Goal: Information Seeking & Learning: Learn about a topic

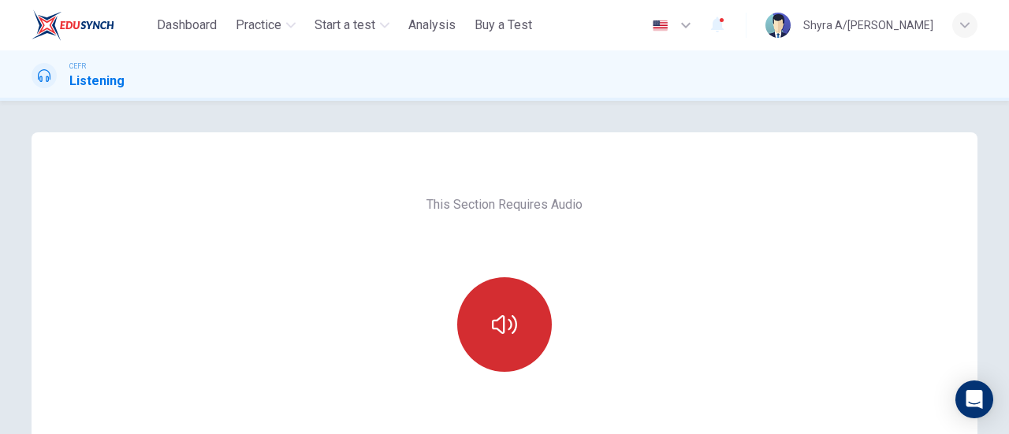
click at [492, 316] on icon "button" at bounding box center [504, 324] width 25 height 25
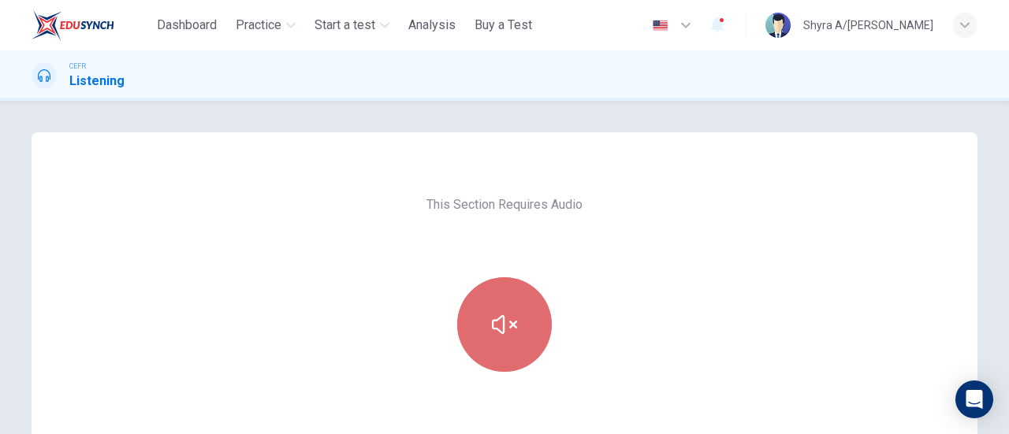
click at [492, 316] on icon "button" at bounding box center [504, 324] width 25 height 25
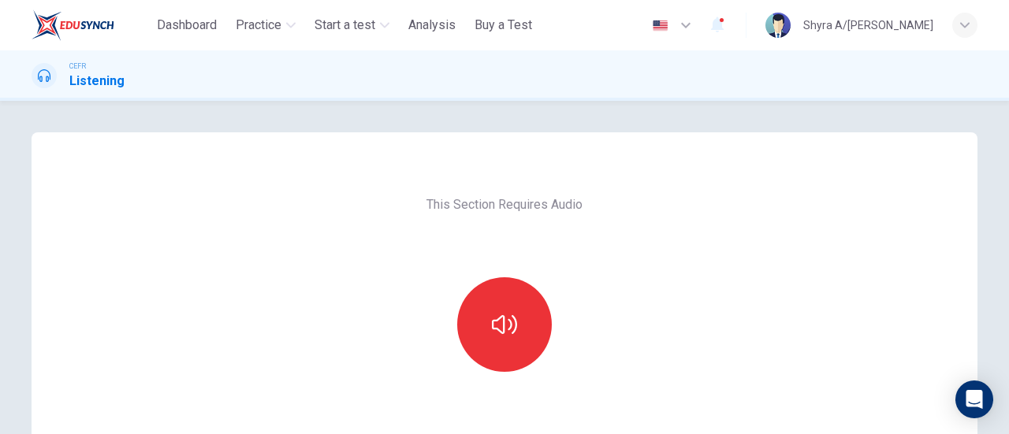
click at [996, 337] on div "This Section Requires Audio Click the icon to make sure you can hear the tune c…" at bounding box center [504, 406] width 997 height 548
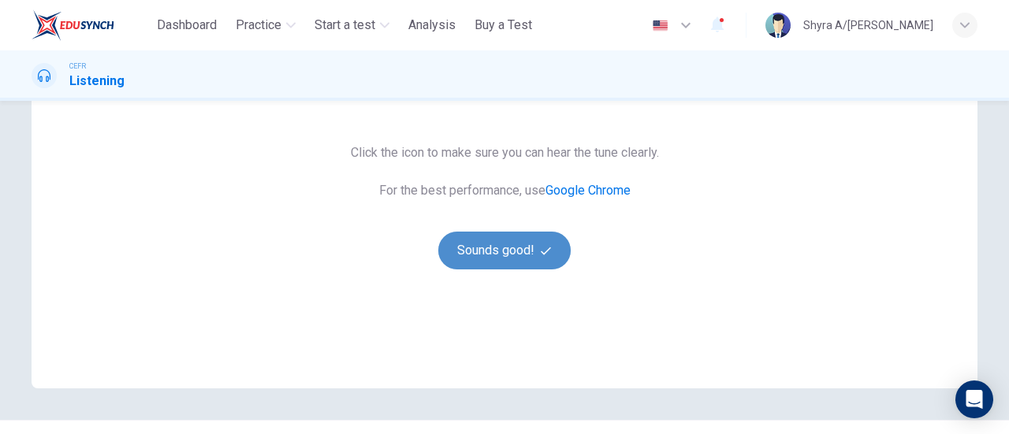
click at [508, 246] on button "Sounds good!" at bounding box center [504, 251] width 132 height 38
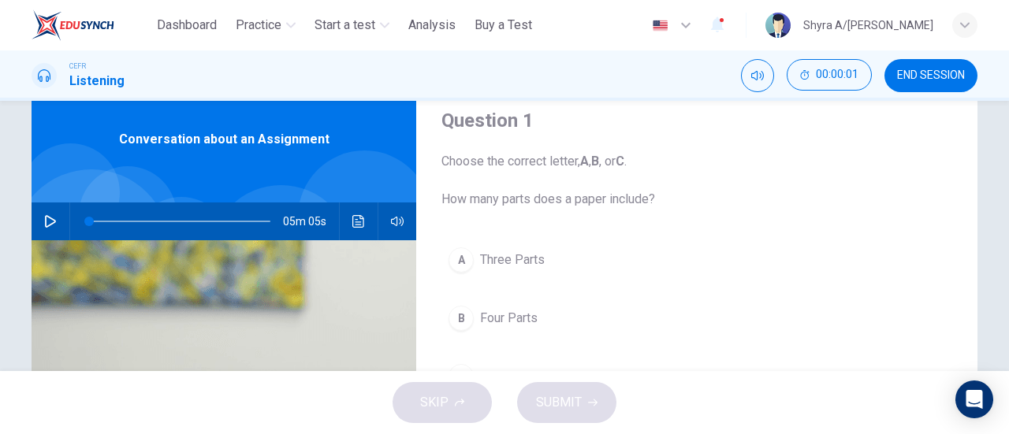
scroll to position [55, 0]
click at [52, 220] on icon "button" at bounding box center [50, 222] width 13 height 13
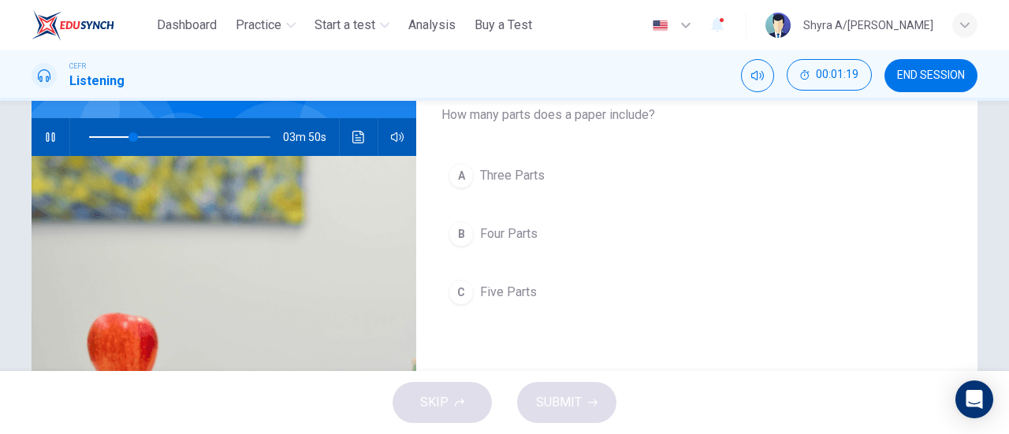
scroll to position [144, 0]
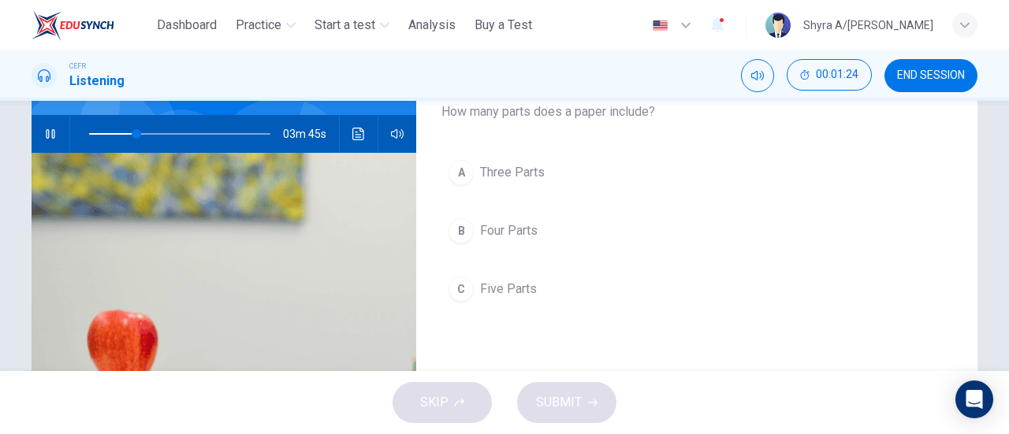
click at [475, 277] on button "C Five Parts" at bounding box center [697, 289] width 511 height 39
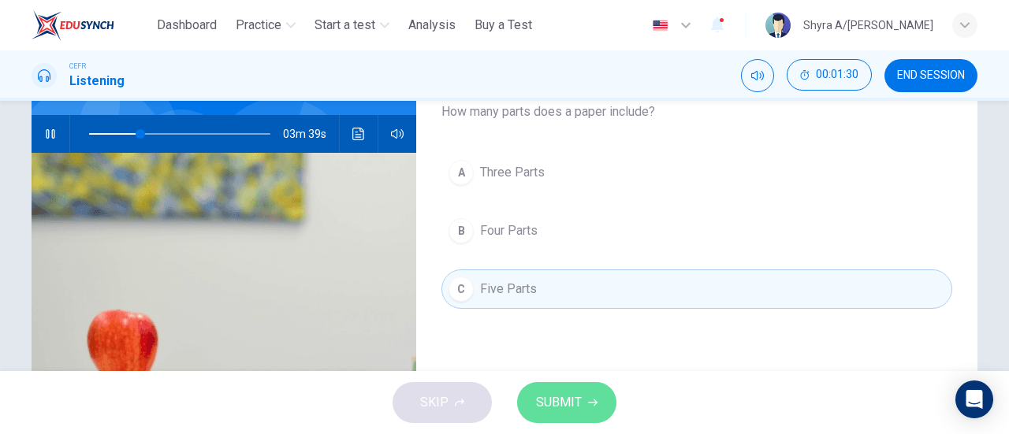
click at [582, 408] on button "SUBMIT" at bounding box center [566, 402] width 99 height 41
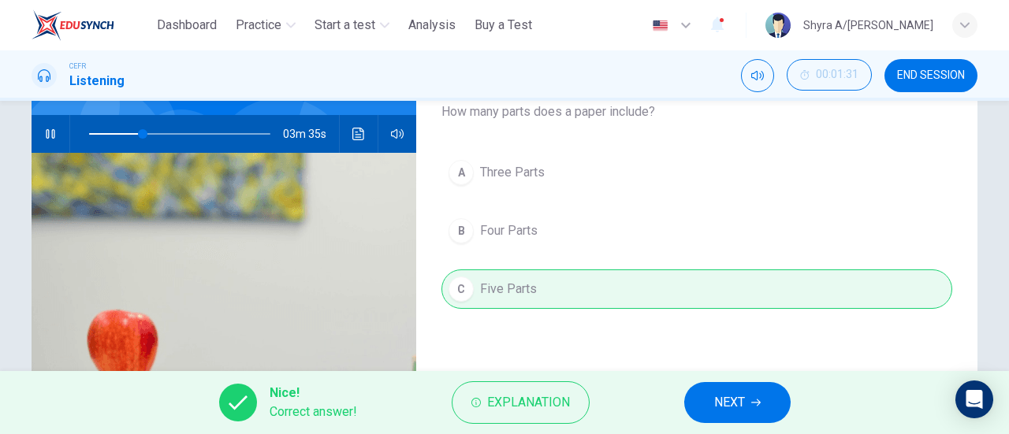
click at [733, 405] on span "NEXT" at bounding box center [729, 403] width 31 height 22
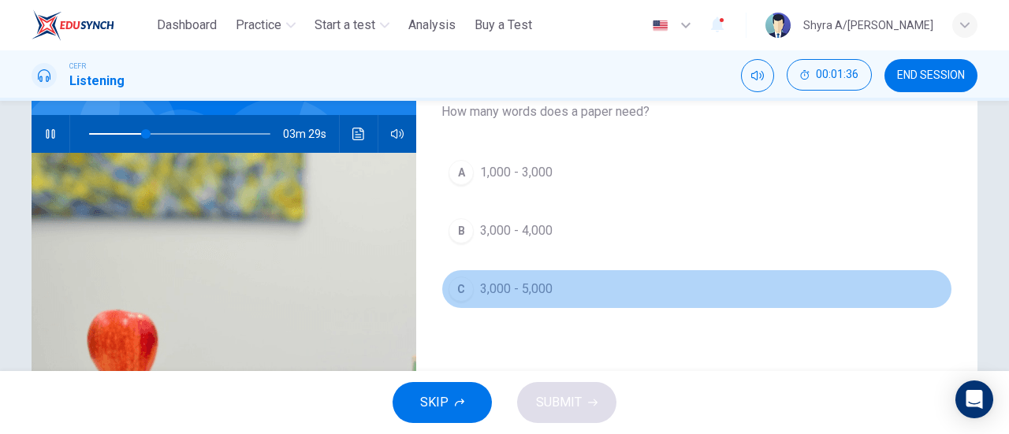
click at [545, 280] on span "3,000 - 5,000" at bounding box center [516, 289] width 73 height 19
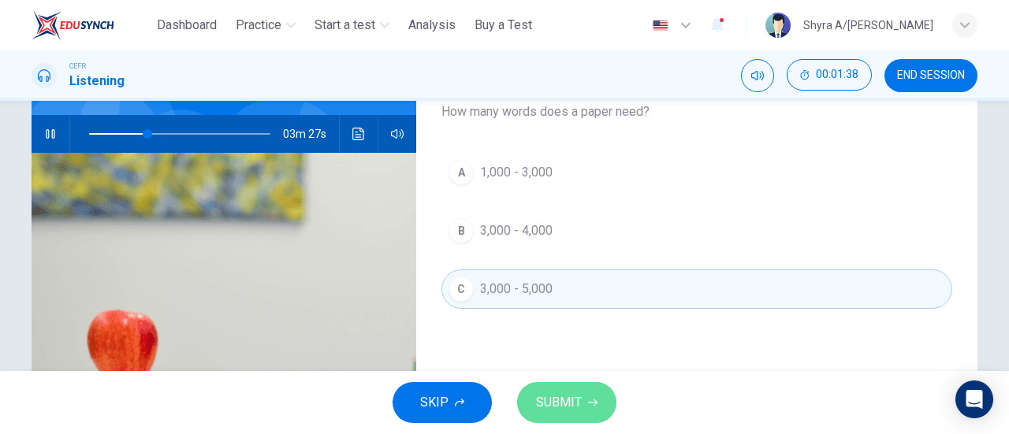
click at [567, 412] on span "SUBMIT" at bounding box center [559, 403] width 46 height 22
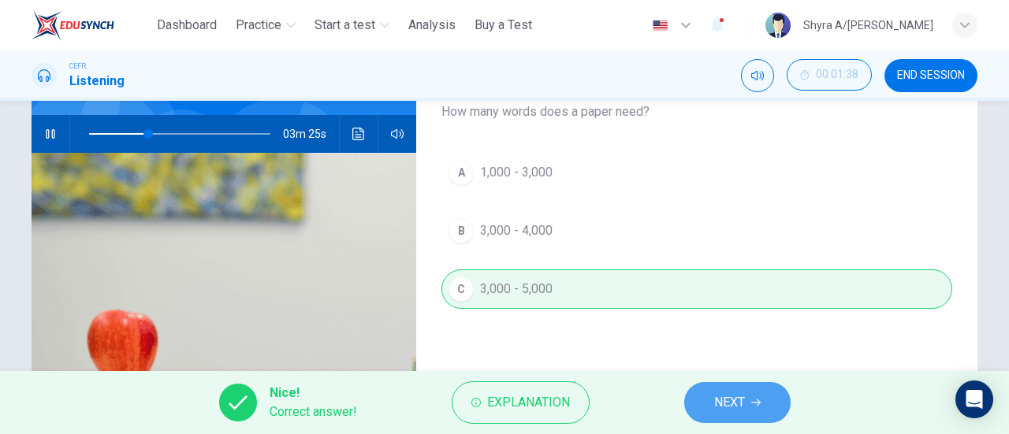
click at [714, 403] on span "NEXT" at bounding box center [729, 403] width 31 height 22
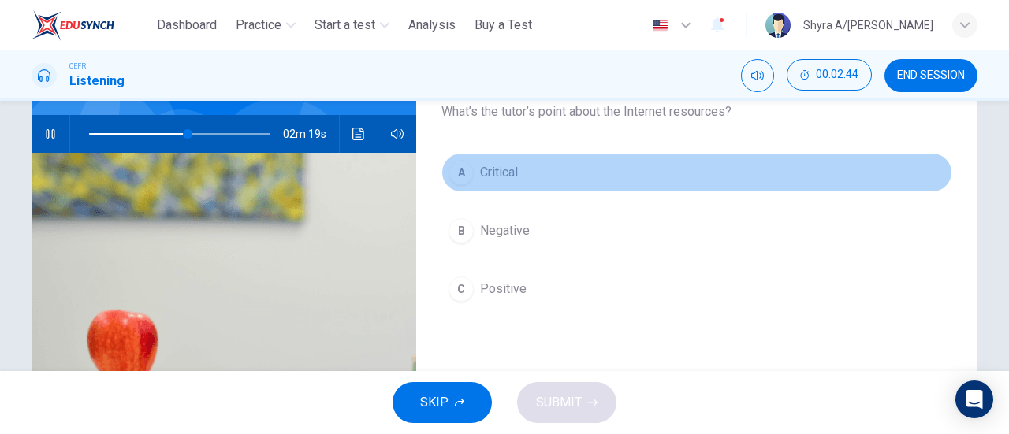
click at [506, 165] on span "Critical" at bounding box center [499, 172] width 38 height 19
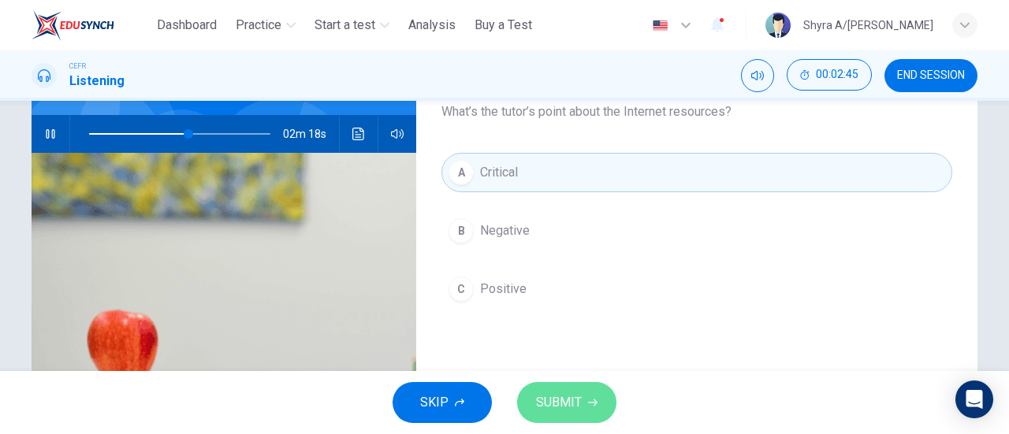
click at [567, 401] on span "SUBMIT" at bounding box center [559, 403] width 46 height 22
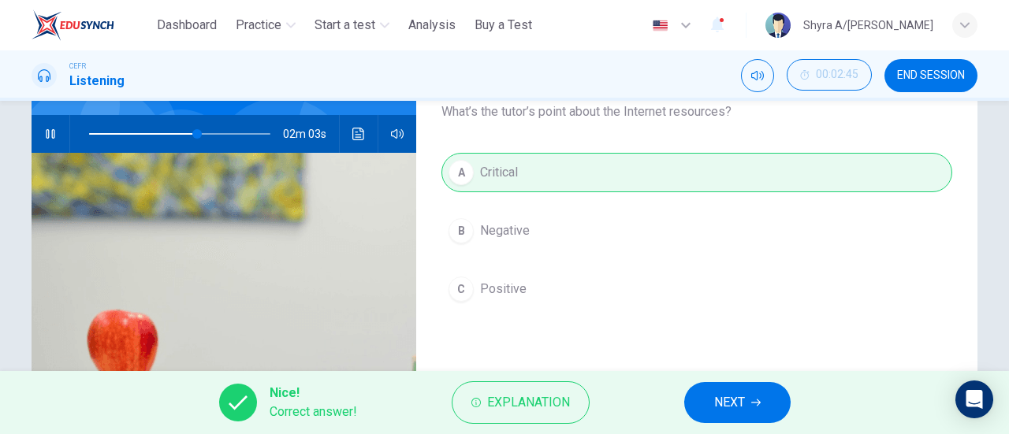
click at [50, 133] on icon "button" at bounding box center [50, 133] width 9 height 9
click at [50, 133] on icon "button" at bounding box center [50, 134] width 13 height 13
click at [722, 393] on span "NEXT" at bounding box center [729, 403] width 31 height 22
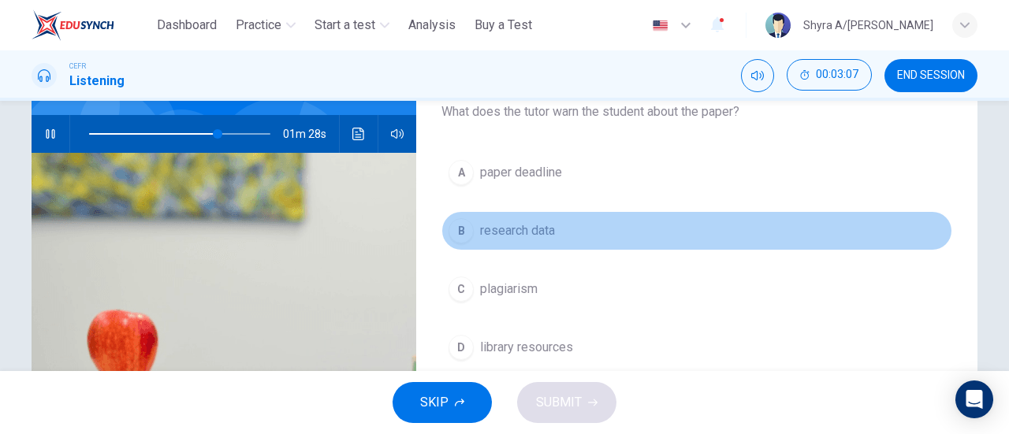
click at [531, 214] on button "B research data" at bounding box center [697, 230] width 511 height 39
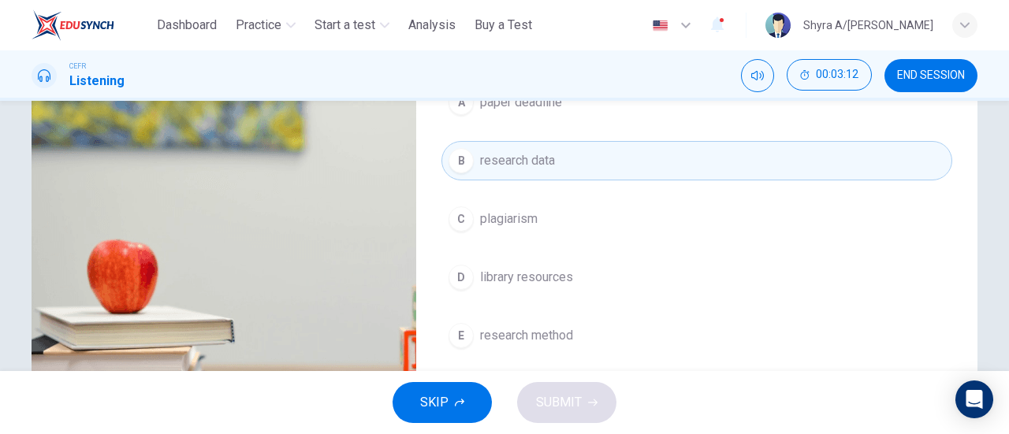
scroll to position [212, 0]
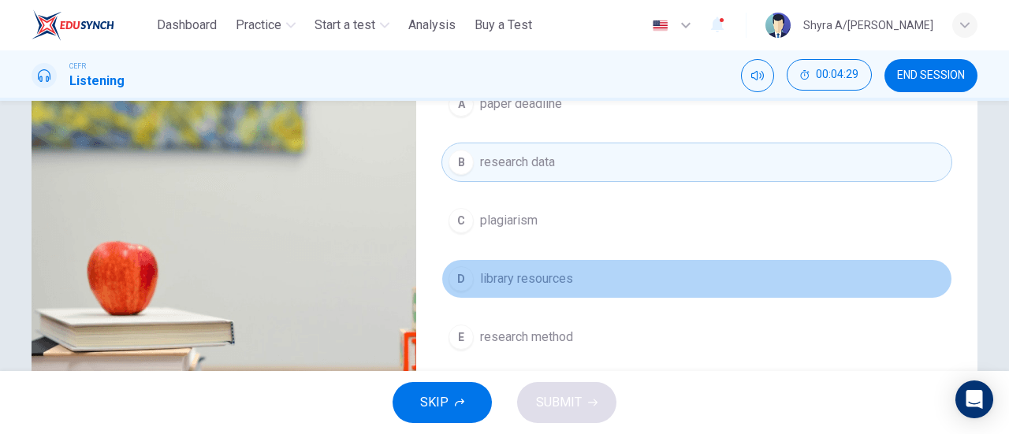
click at [545, 270] on span "library resources" at bounding box center [526, 279] width 93 height 19
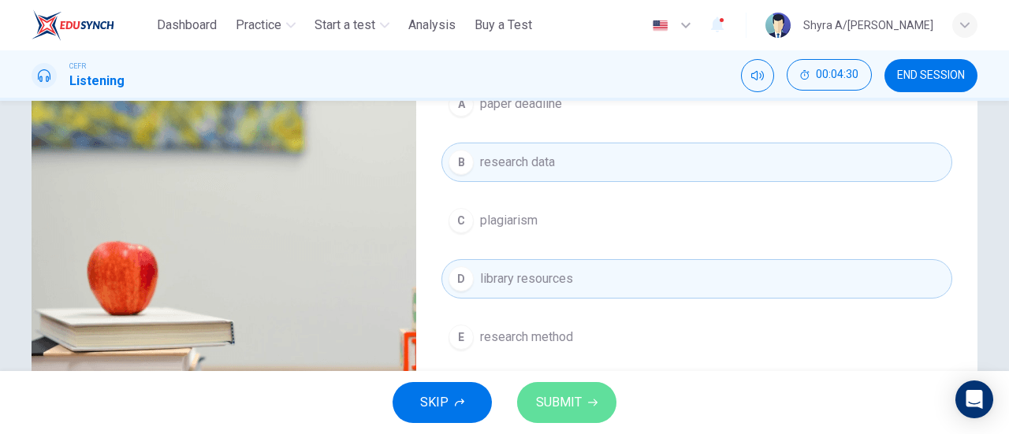
click at [560, 386] on button "SUBMIT" at bounding box center [566, 402] width 99 height 41
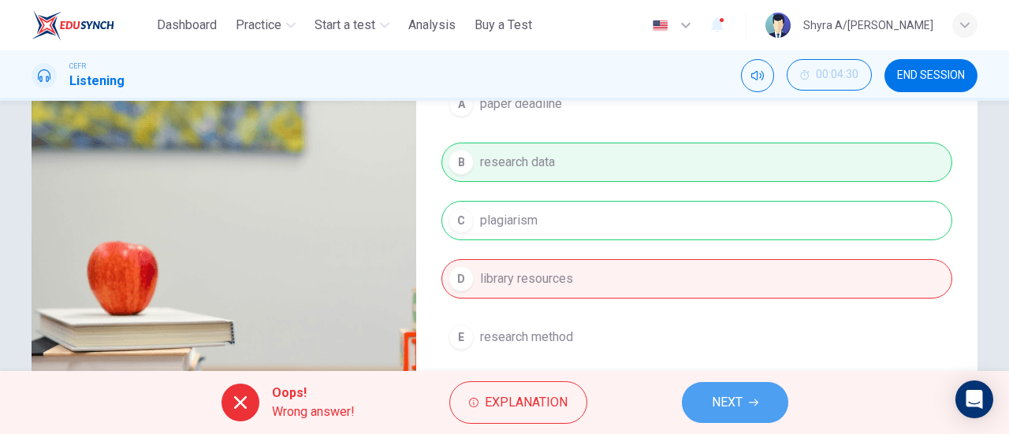
click at [710, 401] on button "NEXT" at bounding box center [735, 402] width 106 height 41
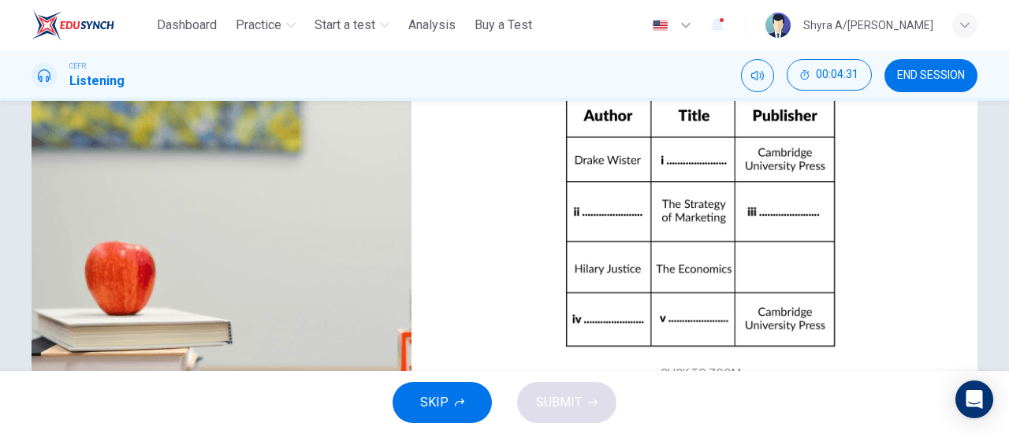
scroll to position [2, 0]
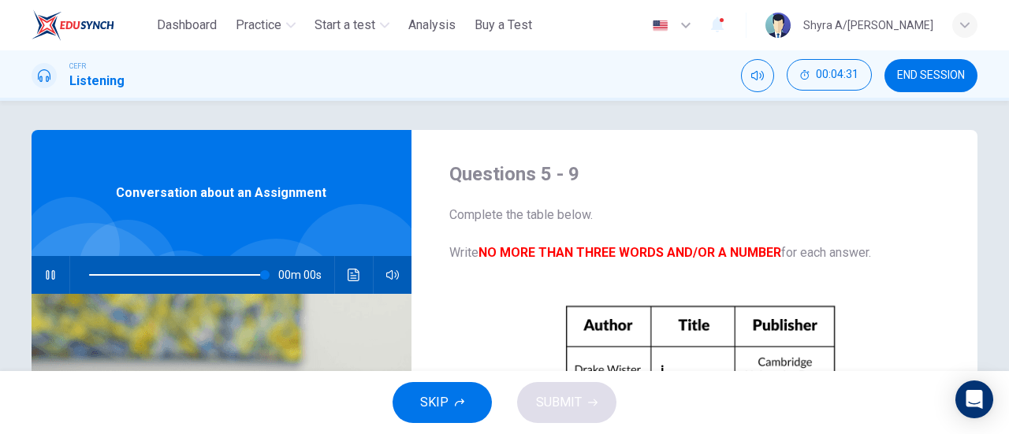
type input "*"
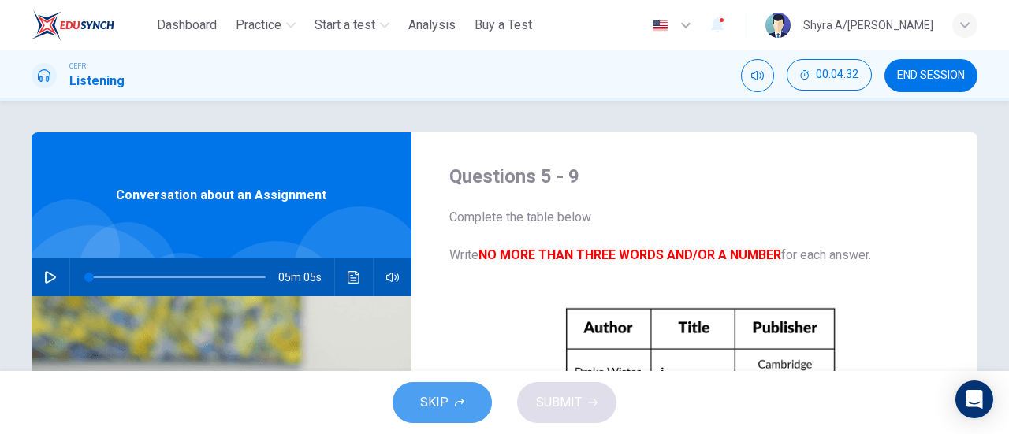
click at [457, 393] on button "SKIP" at bounding box center [442, 402] width 99 height 41
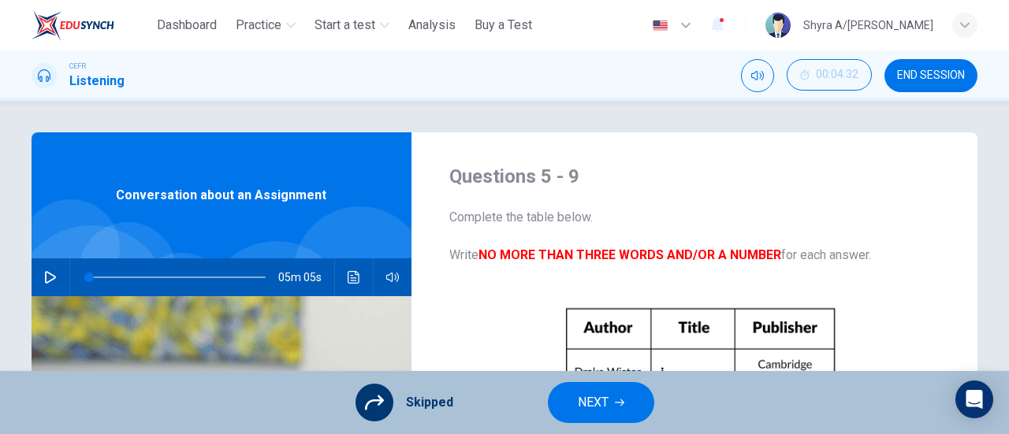
click at [596, 395] on span "NEXT" at bounding box center [593, 403] width 31 height 22
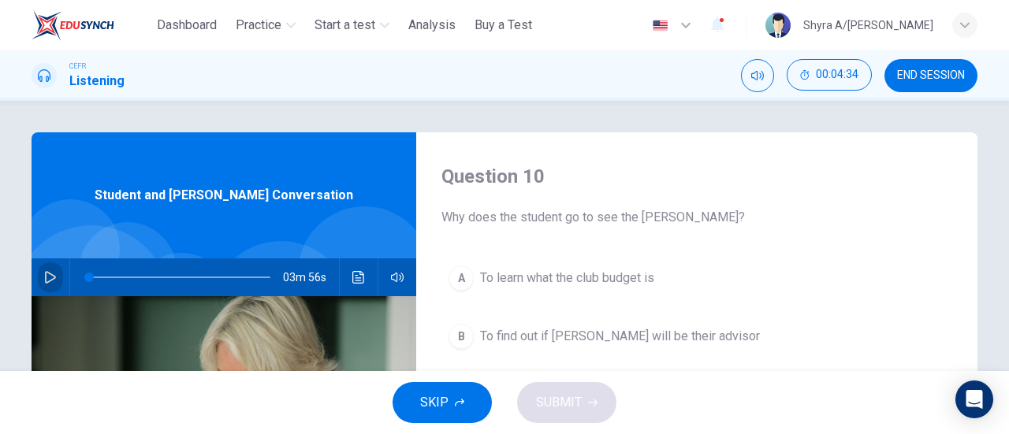
click at [54, 274] on button "button" at bounding box center [50, 278] width 25 height 38
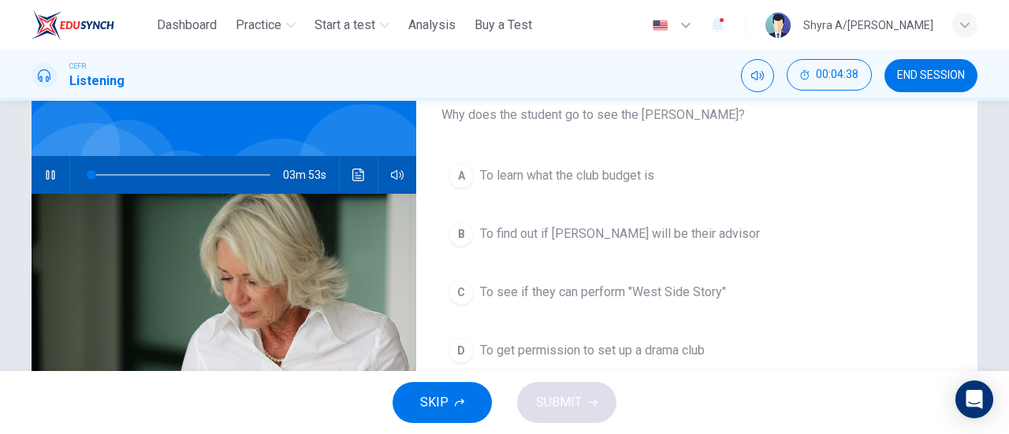
scroll to position [104, 0]
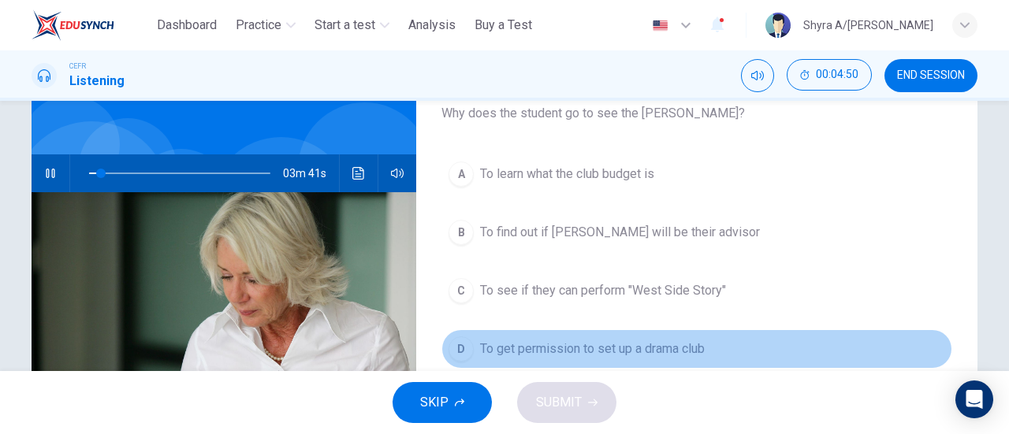
click at [666, 340] on span "To get permission to set up a drama club" at bounding box center [592, 349] width 225 height 19
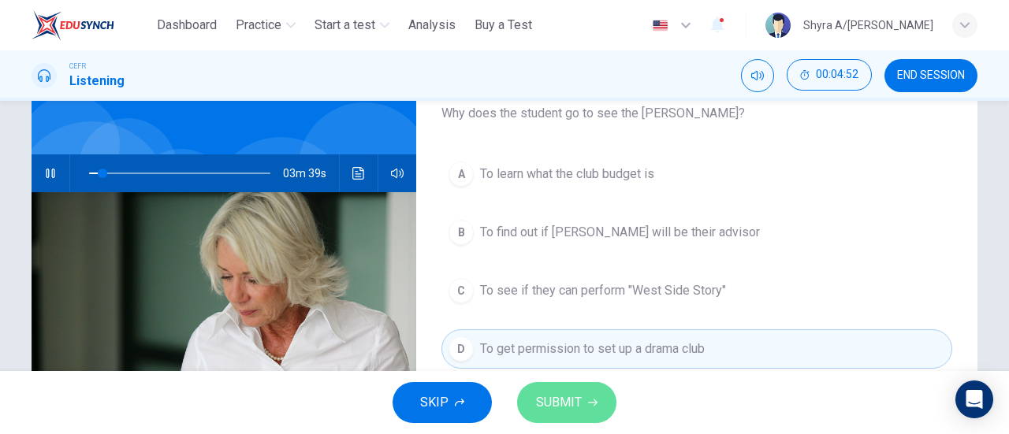
click at [569, 401] on span "SUBMIT" at bounding box center [559, 403] width 46 height 22
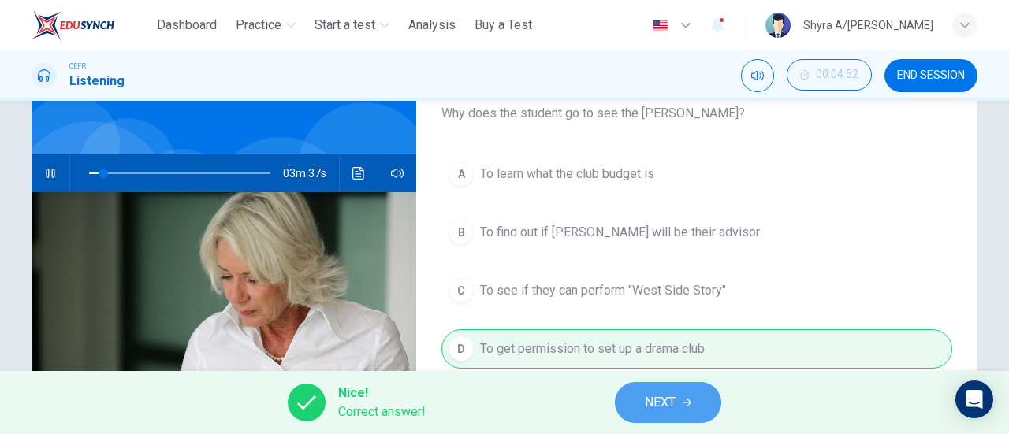
click at [658, 401] on span "NEXT" at bounding box center [660, 403] width 31 height 22
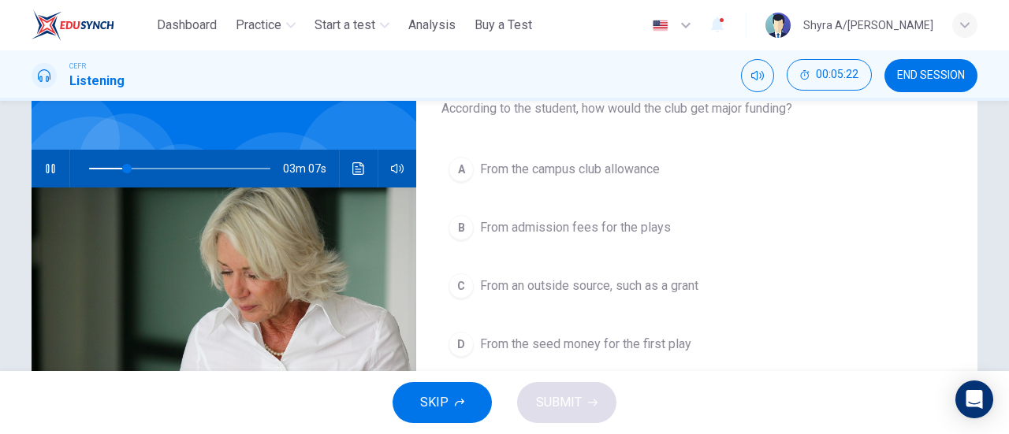
scroll to position [114, 0]
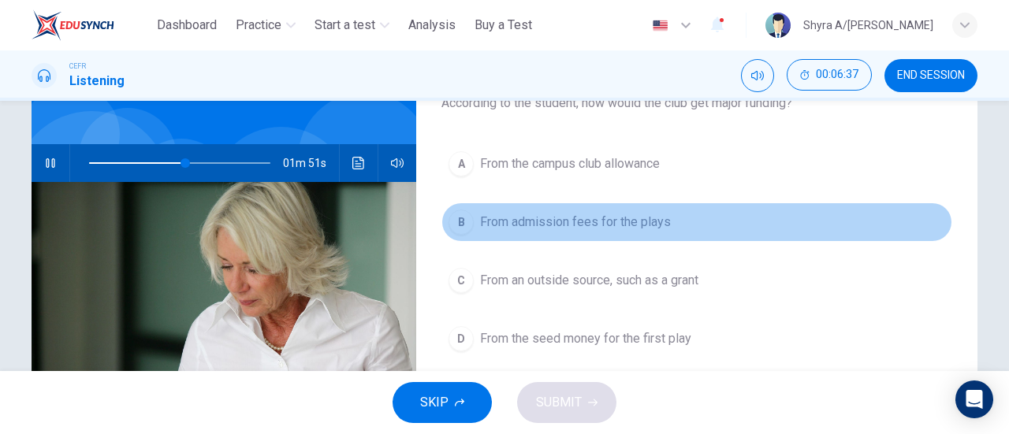
click at [460, 212] on div "B" at bounding box center [461, 222] width 25 height 25
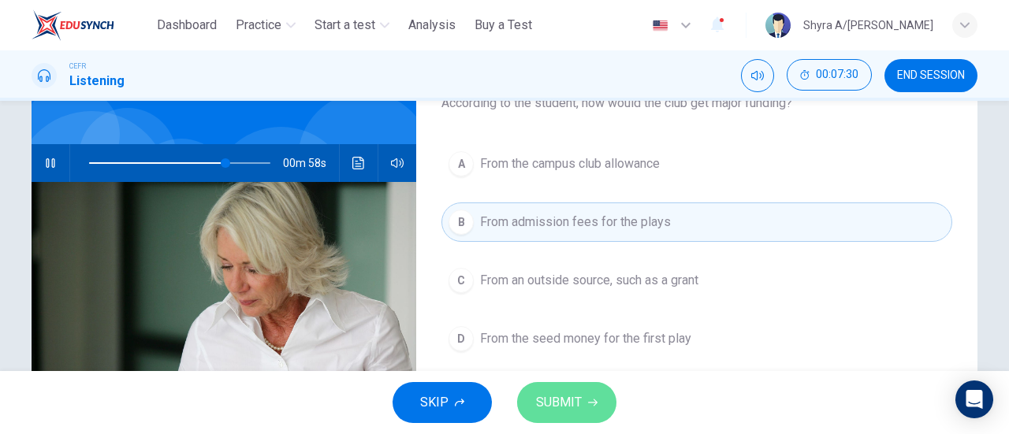
click at [566, 403] on span "SUBMIT" at bounding box center [559, 403] width 46 height 22
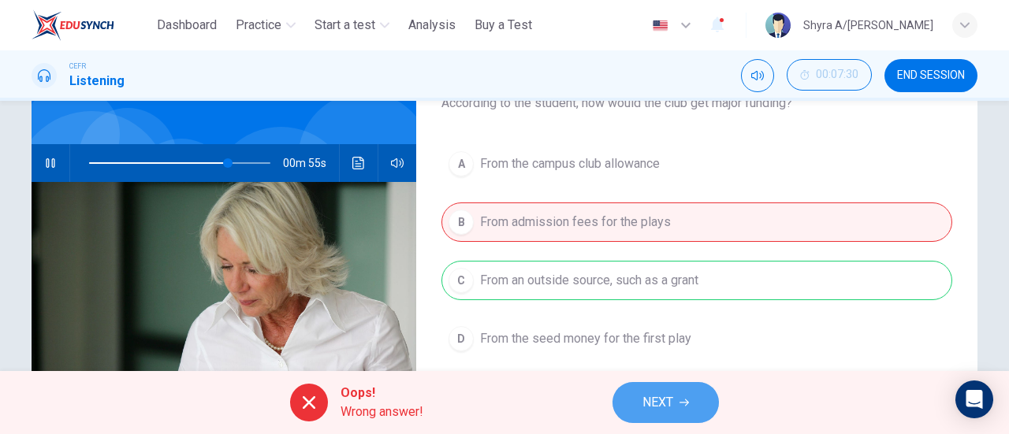
click at [627, 391] on button "NEXT" at bounding box center [666, 402] width 106 height 41
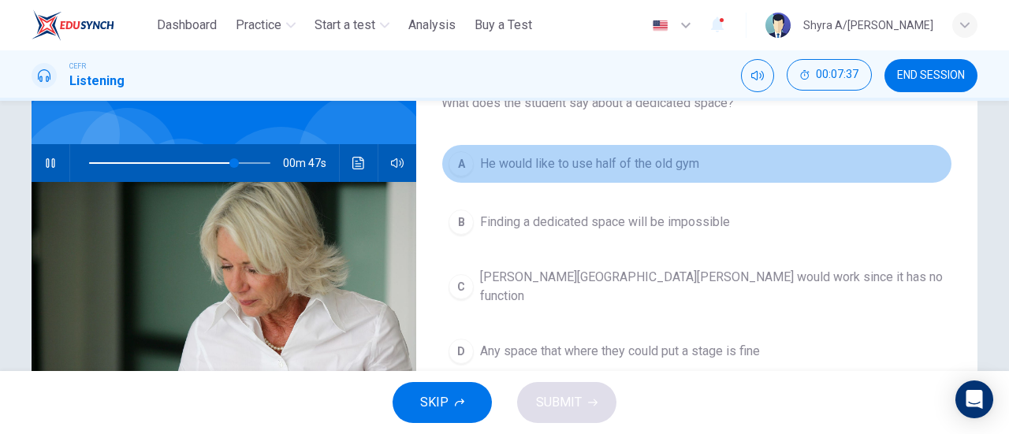
click at [527, 163] on span "He would like to use half of the old gym" at bounding box center [589, 164] width 219 height 19
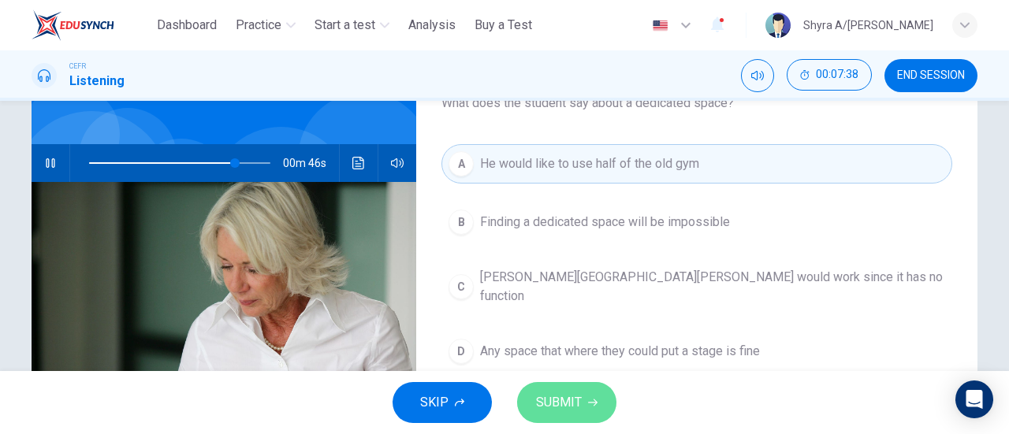
click at [561, 414] on span "SUBMIT" at bounding box center [559, 403] width 46 height 22
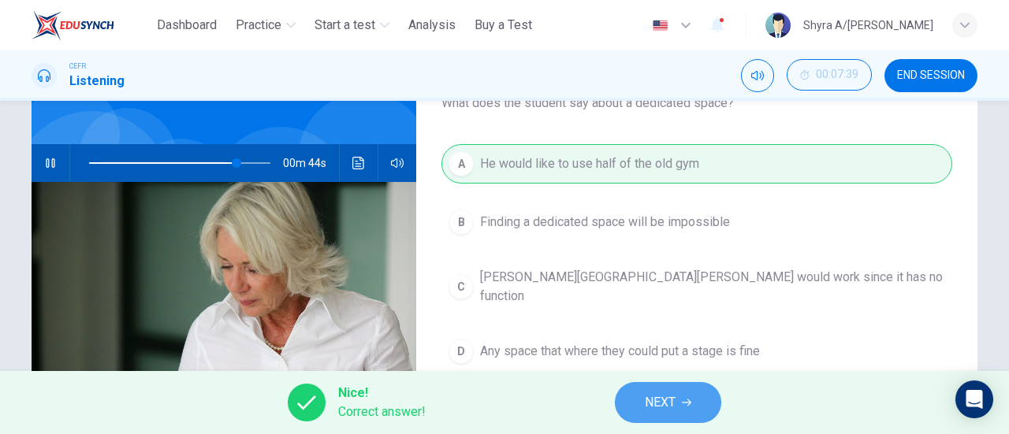
click at [640, 415] on button "NEXT" at bounding box center [668, 402] width 106 height 41
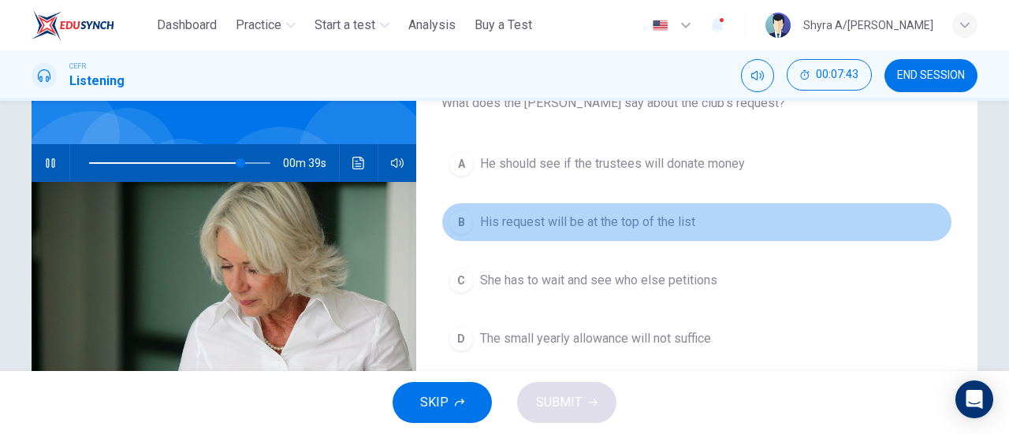
click at [656, 211] on button "B His request will be at the top of the list" at bounding box center [697, 222] width 511 height 39
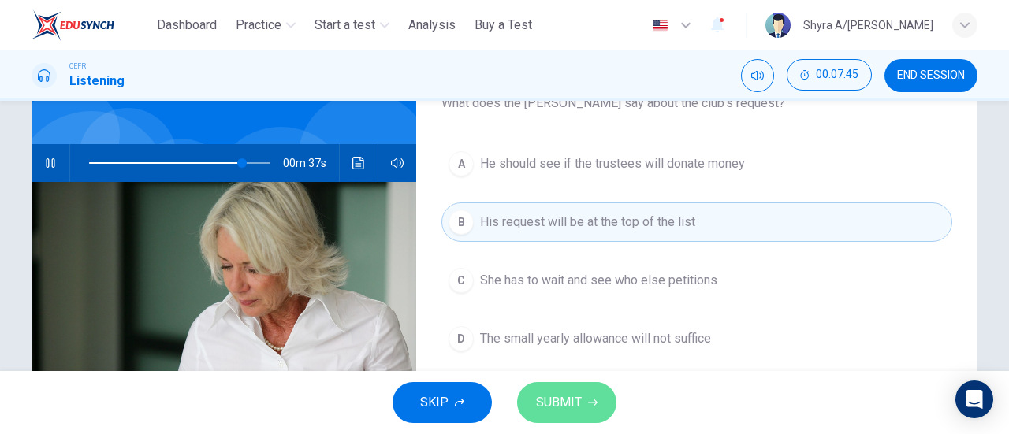
click at [576, 396] on span "SUBMIT" at bounding box center [559, 403] width 46 height 22
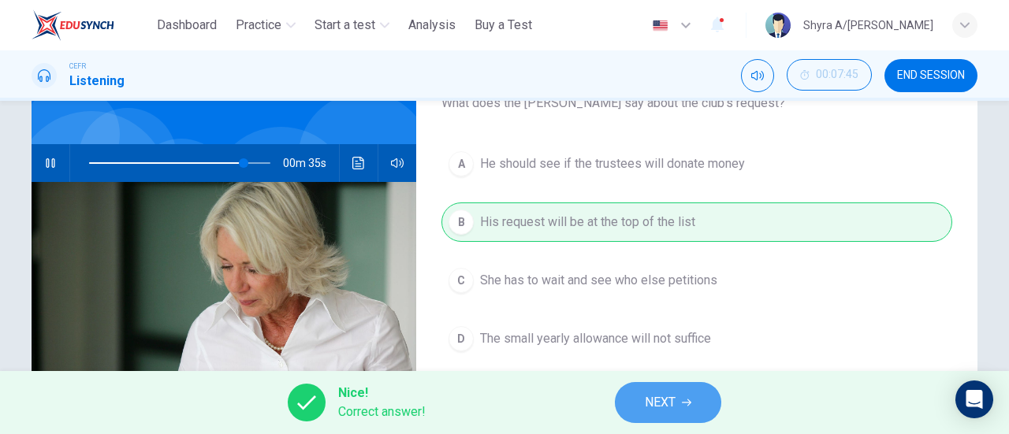
click at [639, 397] on button "NEXT" at bounding box center [668, 402] width 106 height 41
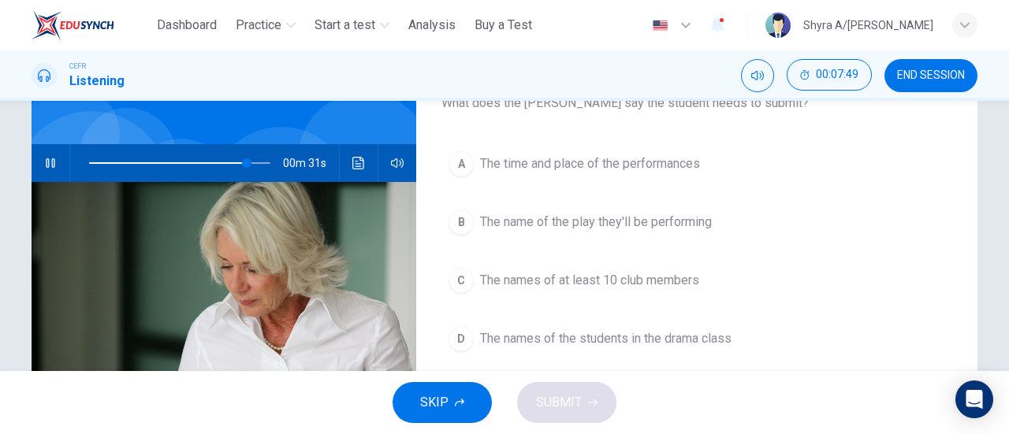
click at [642, 285] on span "The names of at least 10 club members" at bounding box center [589, 280] width 219 height 19
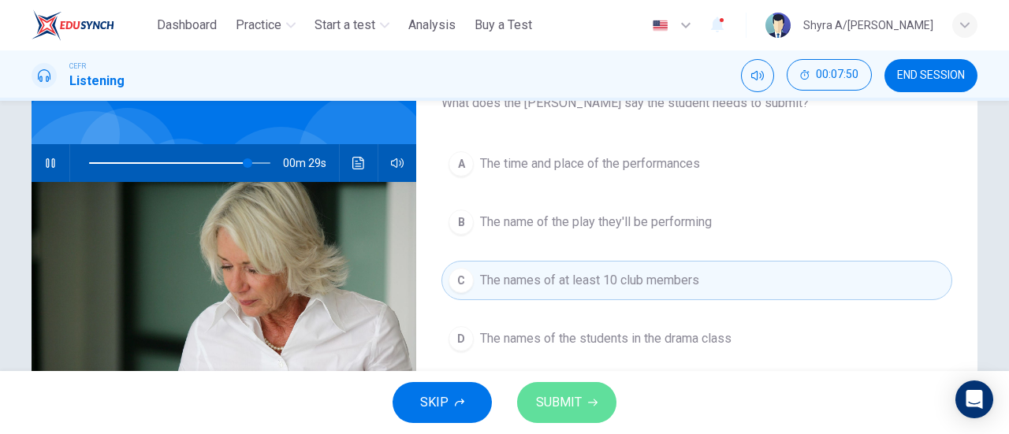
click at [593, 394] on button "SUBMIT" at bounding box center [566, 402] width 99 height 41
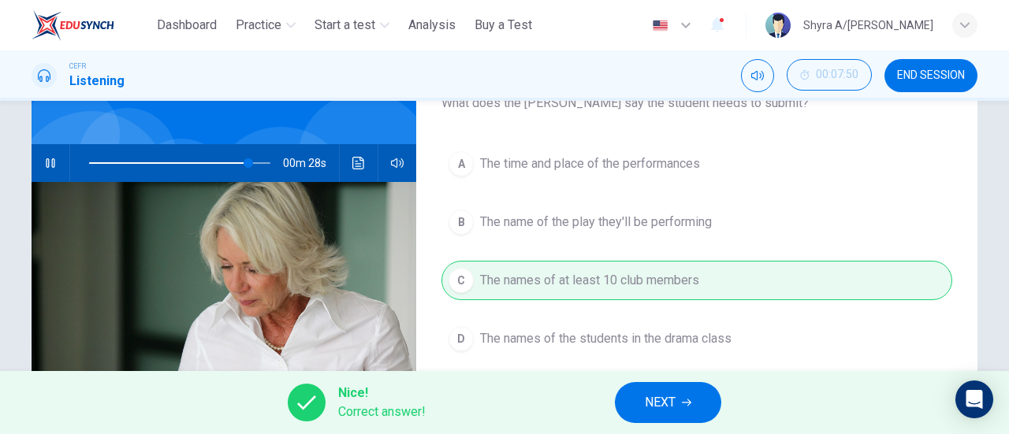
type input "**"
click at [654, 393] on span "NEXT" at bounding box center [660, 403] width 31 height 22
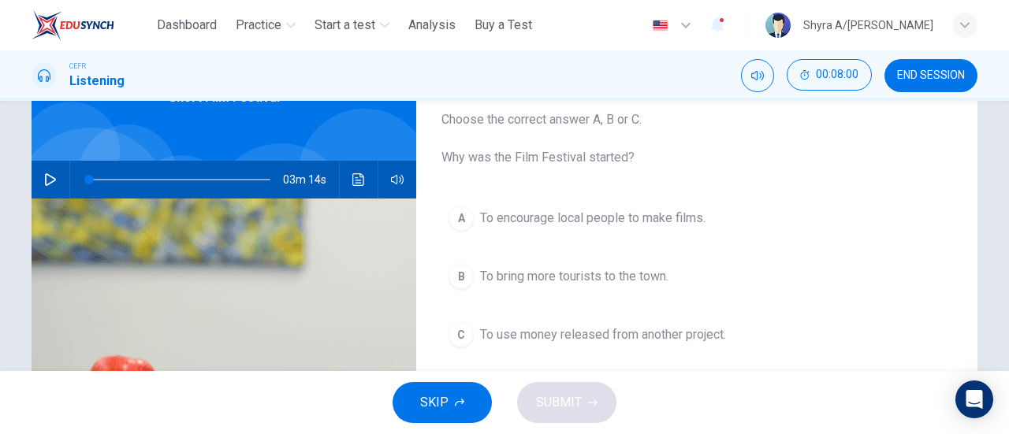
scroll to position [96, 0]
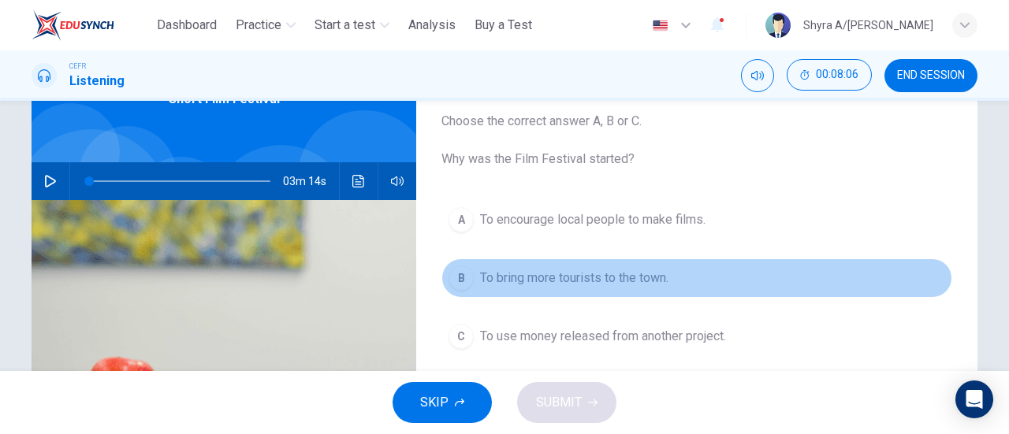
click at [606, 285] on span "To bring more tourists to the town." at bounding box center [574, 278] width 188 height 19
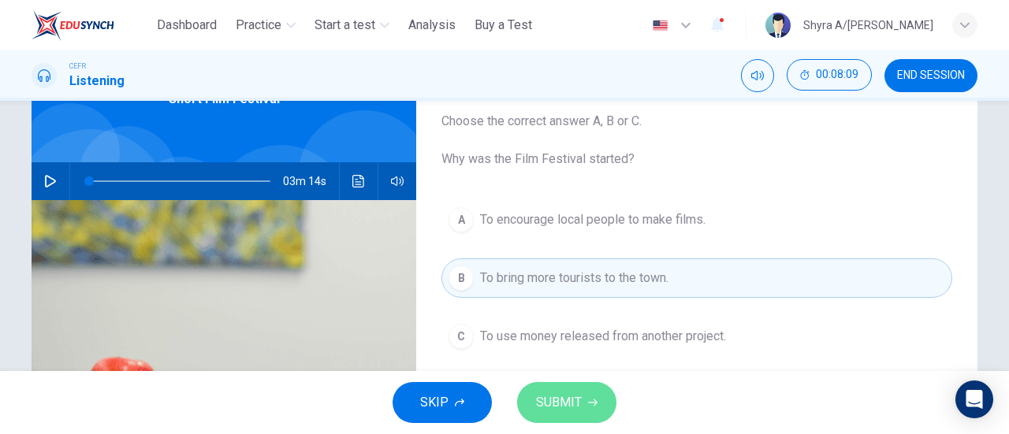
click at [564, 395] on span "SUBMIT" at bounding box center [559, 403] width 46 height 22
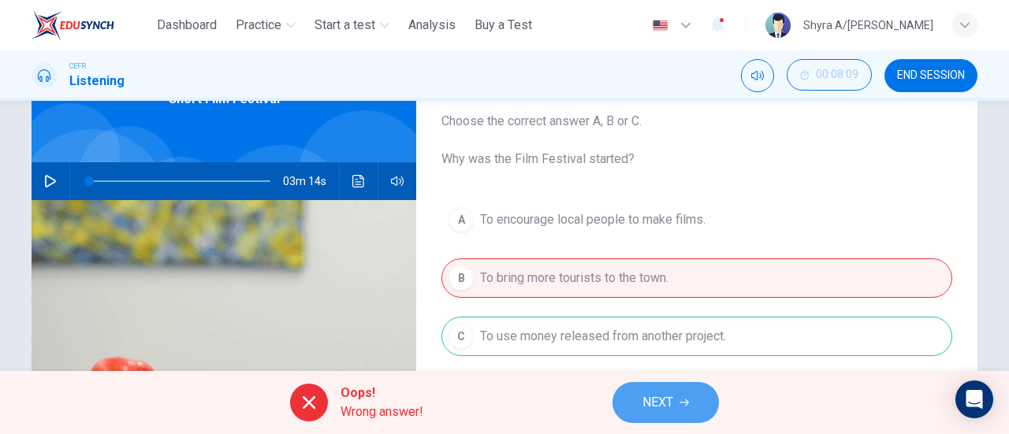
click at [661, 404] on span "NEXT" at bounding box center [658, 403] width 31 height 22
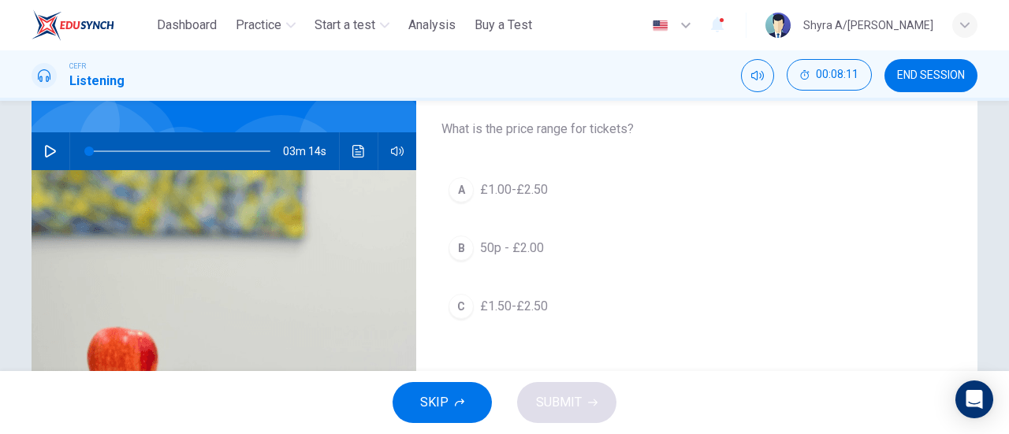
scroll to position [133, 0]
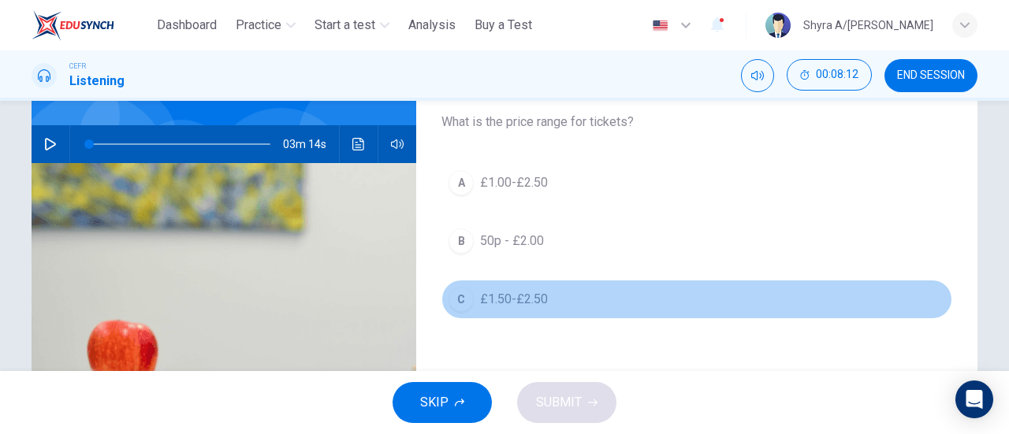
click at [469, 296] on div "C" at bounding box center [461, 299] width 25 height 25
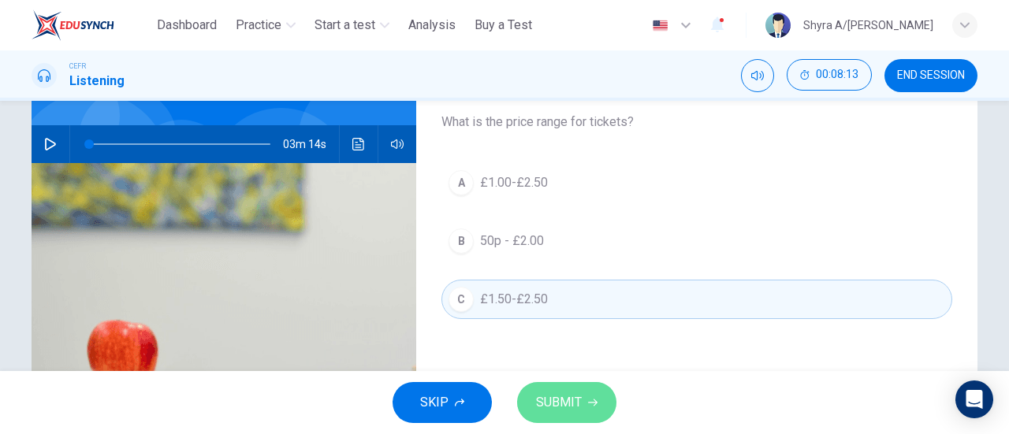
click at [541, 398] on span "SUBMIT" at bounding box center [559, 403] width 46 height 22
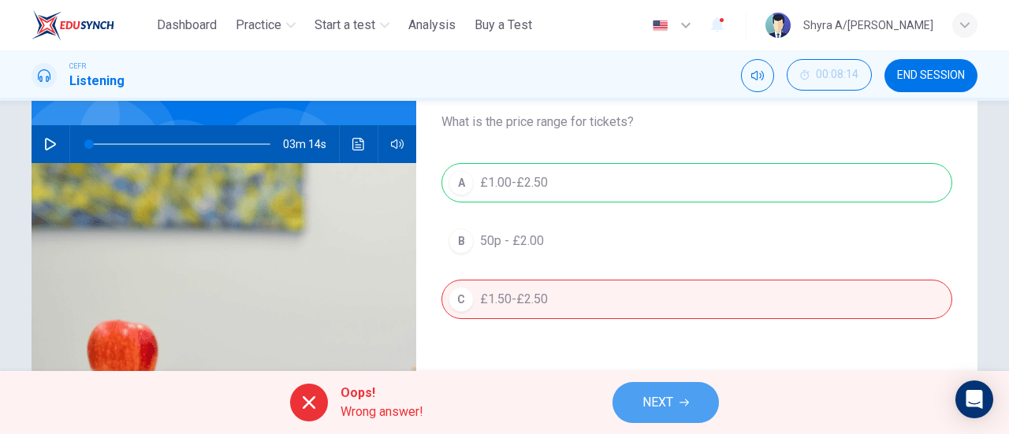
click at [639, 396] on button "NEXT" at bounding box center [666, 402] width 106 height 41
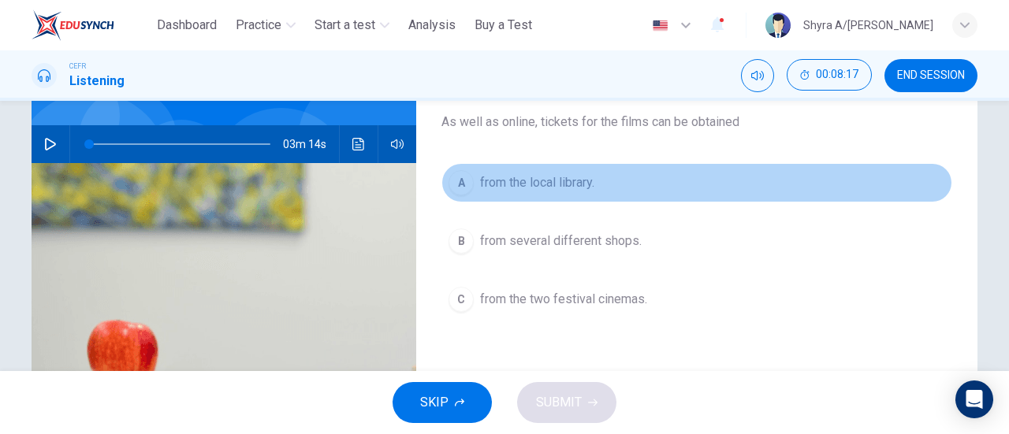
click at [584, 194] on button "A from the local library." at bounding box center [697, 182] width 511 height 39
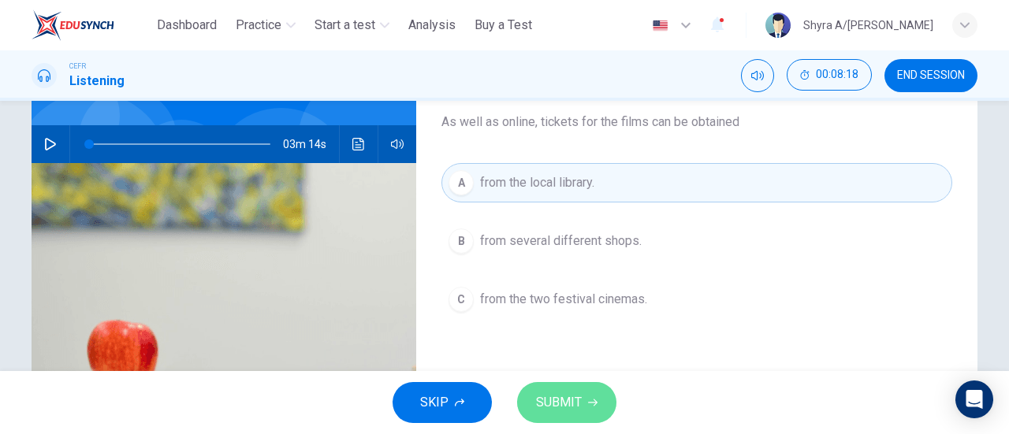
click at [576, 384] on button "SUBMIT" at bounding box center [566, 402] width 99 height 41
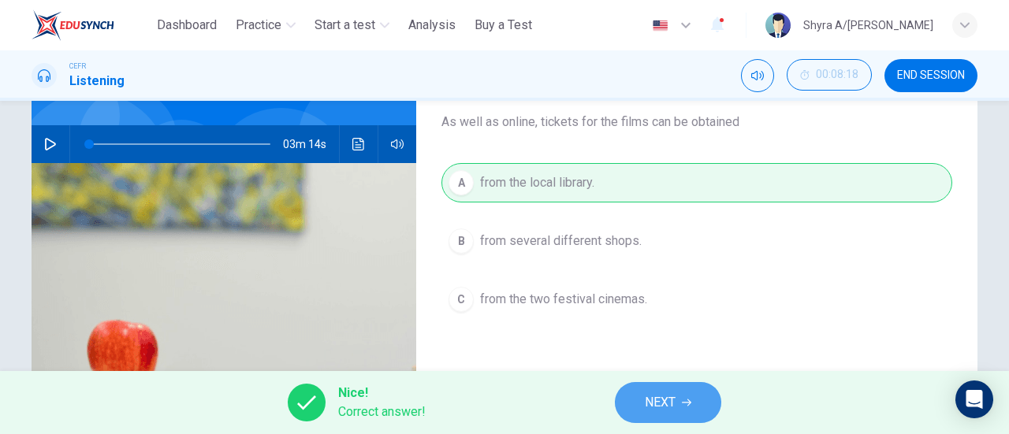
click at [636, 397] on button "NEXT" at bounding box center [668, 402] width 106 height 41
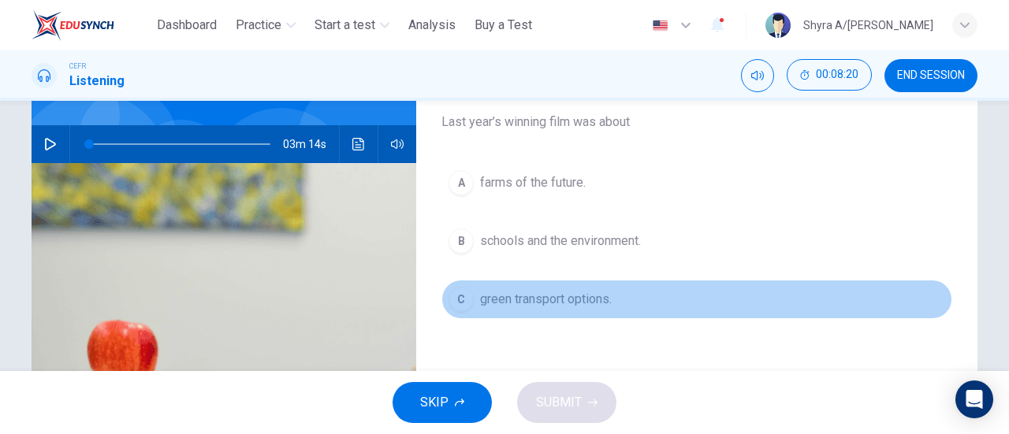
click at [576, 297] on span "green transport options." at bounding box center [546, 299] width 132 height 19
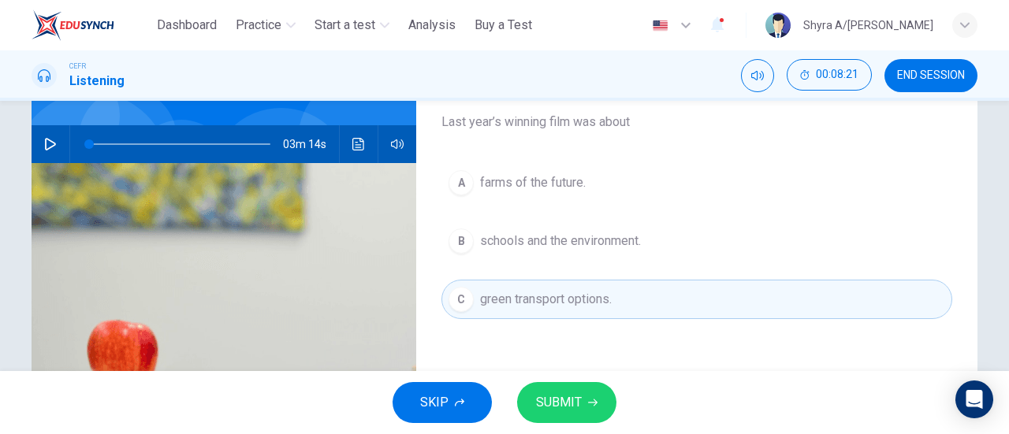
click at [563, 397] on span "SUBMIT" at bounding box center [559, 403] width 46 height 22
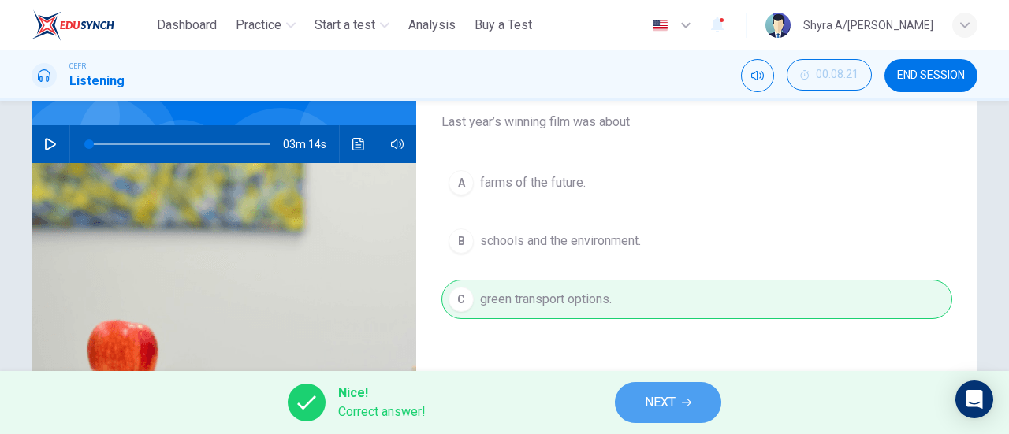
click at [634, 401] on button "NEXT" at bounding box center [668, 402] width 106 height 41
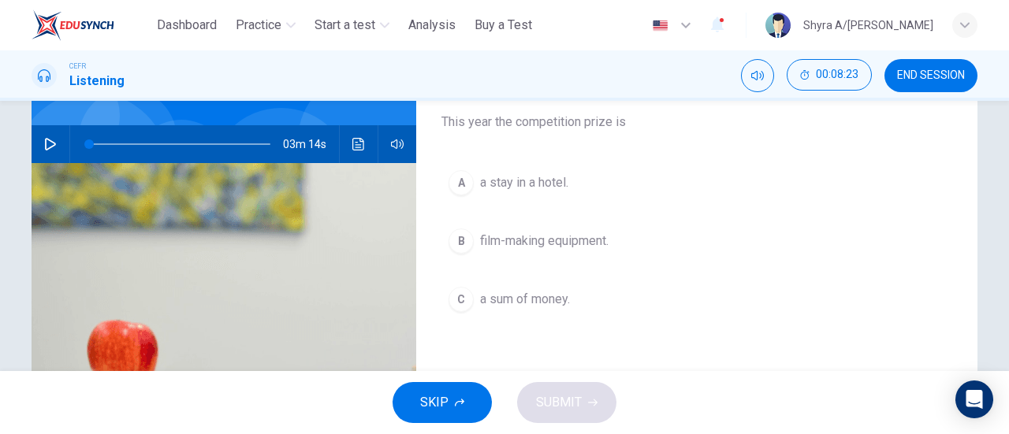
click at [574, 248] on span "film-making equipment." at bounding box center [544, 241] width 129 height 19
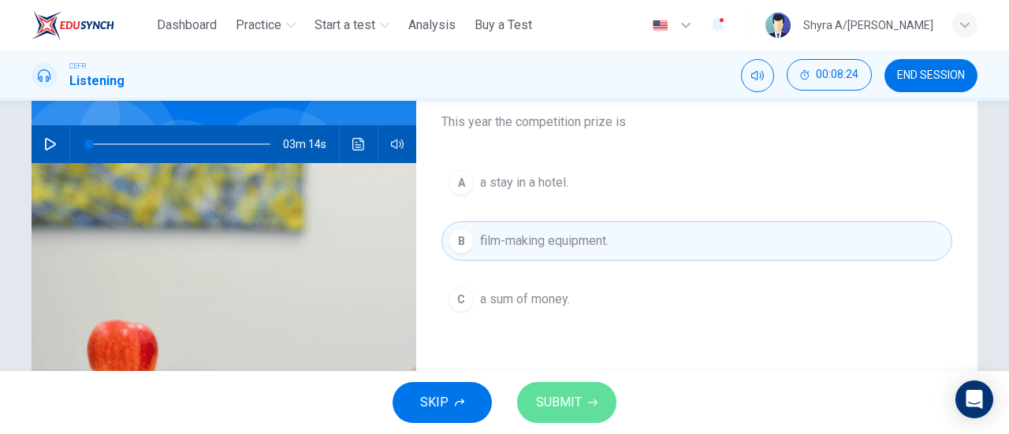
click at [565, 391] on button "SUBMIT" at bounding box center [566, 402] width 99 height 41
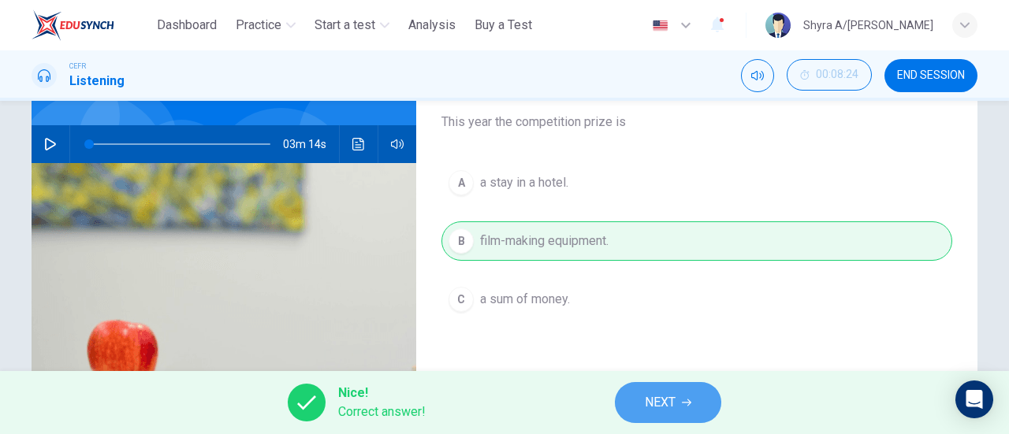
click at [638, 400] on button "NEXT" at bounding box center [668, 402] width 106 height 41
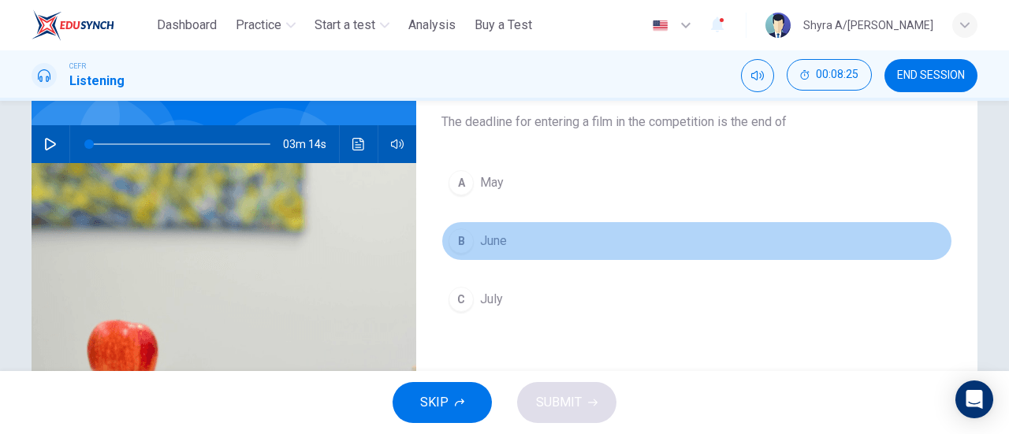
click at [455, 226] on button "B June" at bounding box center [697, 241] width 511 height 39
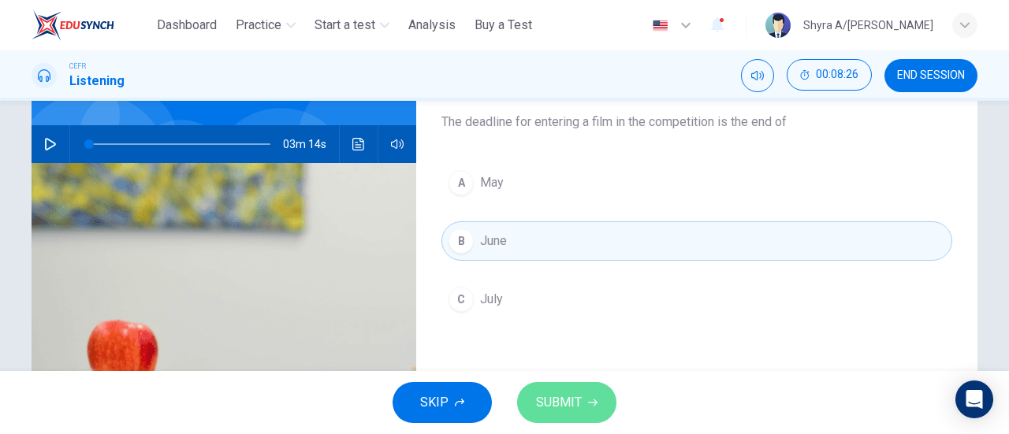
click at [560, 417] on button "SUBMIT" at bounding box center [566, 402] width 99 height 41
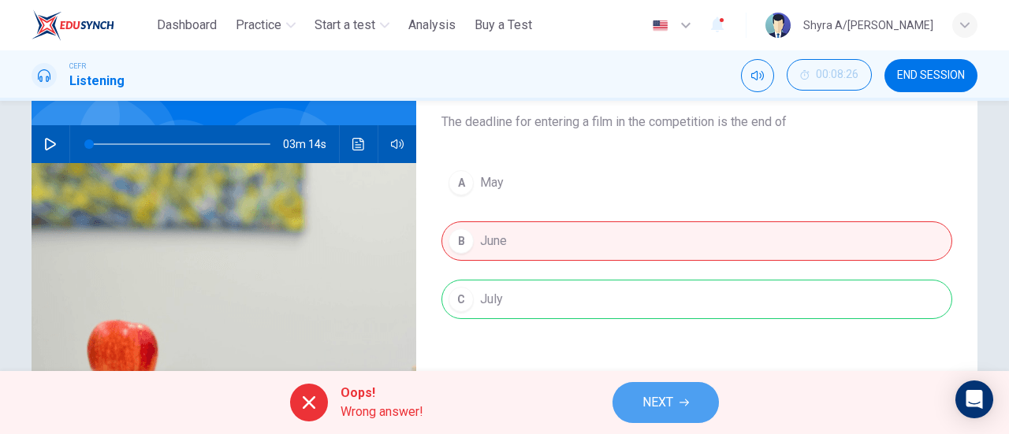
click at [634, 405] on button "NEXT" at bounding box center [666, 402] width 106 height 41
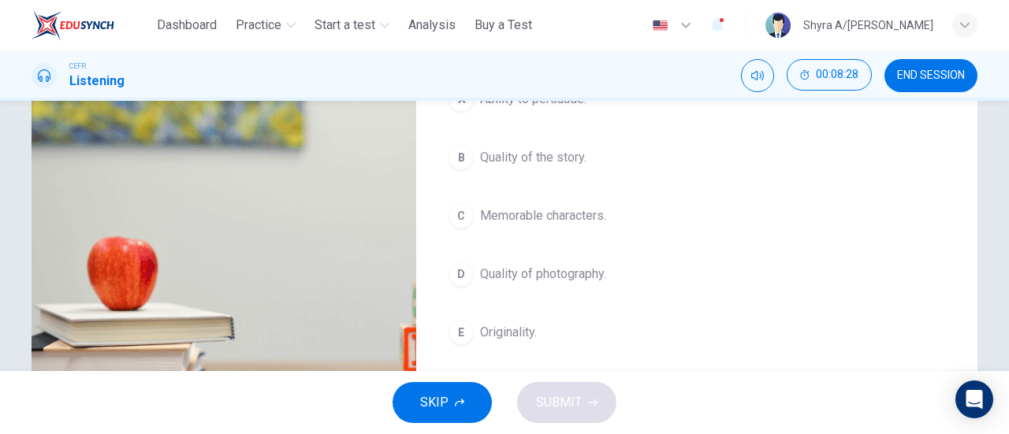
scroll to position [219, 0]
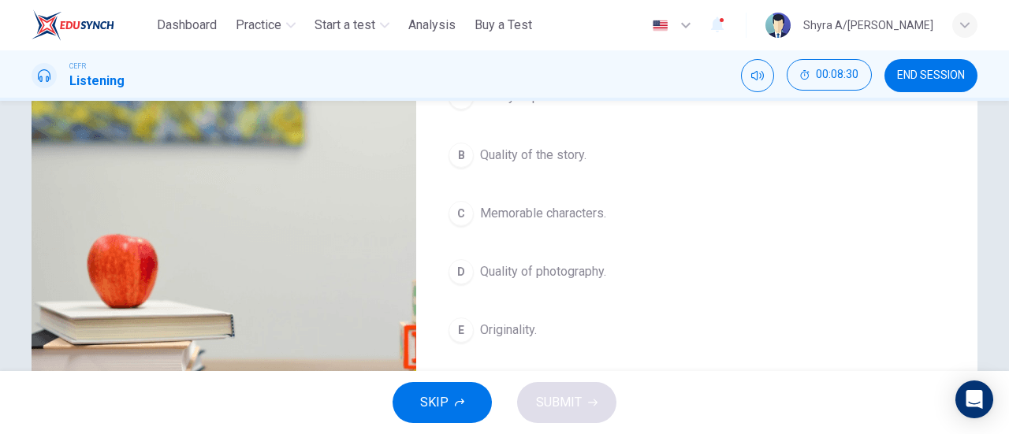
click at [508, 263] on span "Quality of photography." at bounding box center [543, 272] width 126 height 19
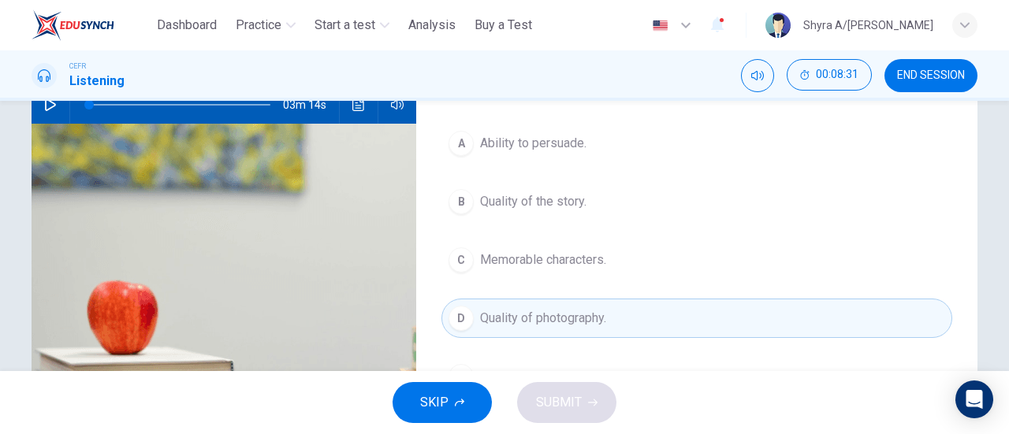
scroll to position [164, 0]
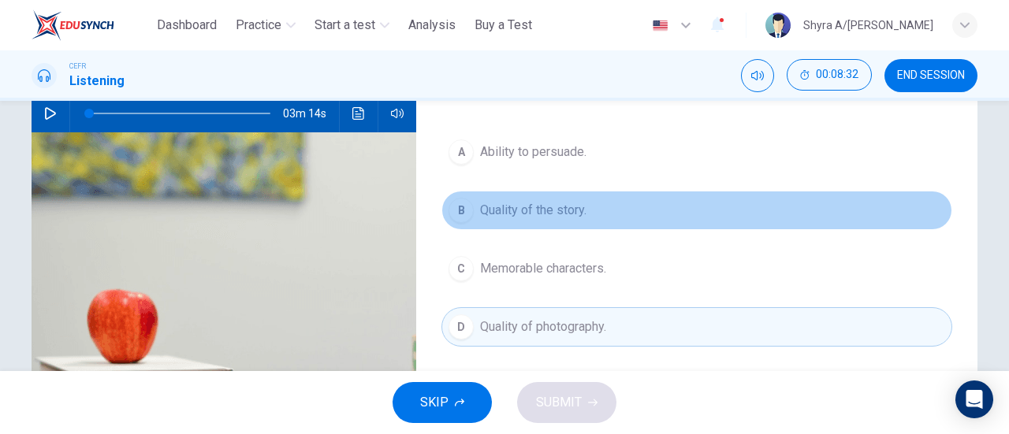
click at [584, 205] on span "Quality of the story." at bounding box center [533, 210] width 106 height 19
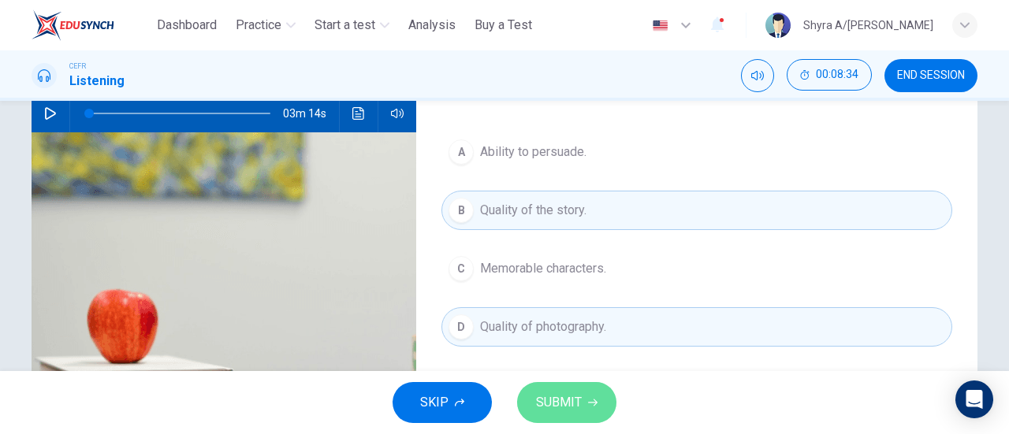
click at [555, 414] on button "SUBMIT" at bounding box center [566, 402] width 99 height 41
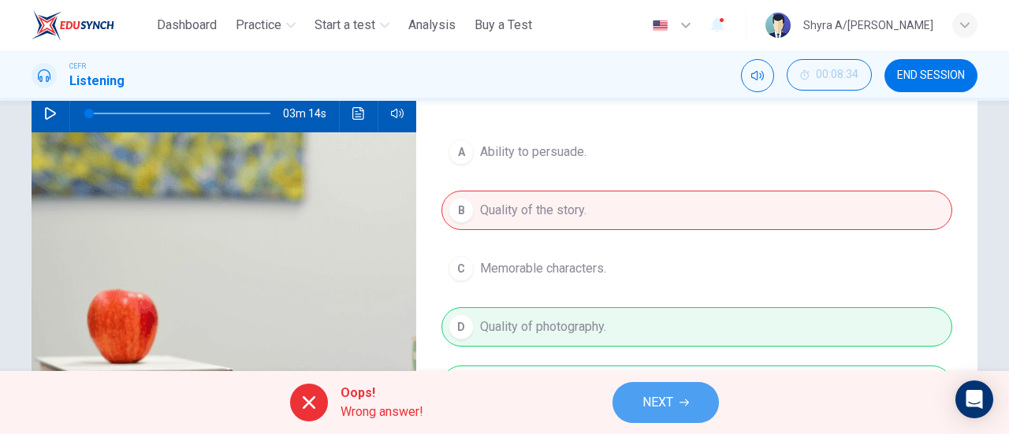
click at [656, 403] on span "NEXT" at bounding box center [658, 403] width 31 height 22
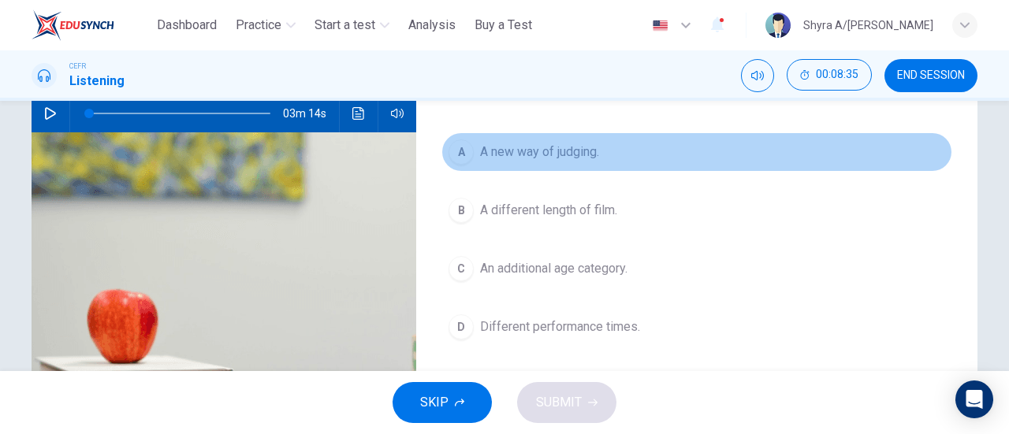
click at [561, 147] on span "A new way of judging." at bounding box center [539, 152] width 119 height 19
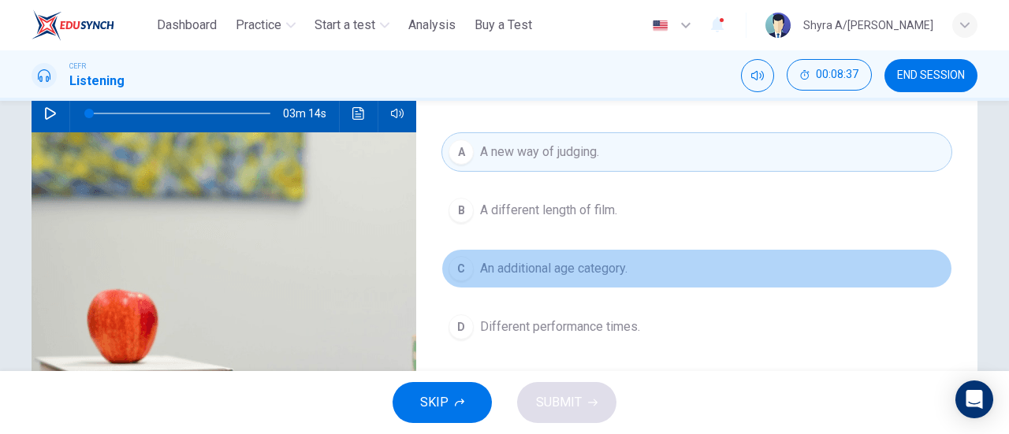
click at [533, 263] on span "An additional age category." at bounding box center [553, 268] width 147 height 19
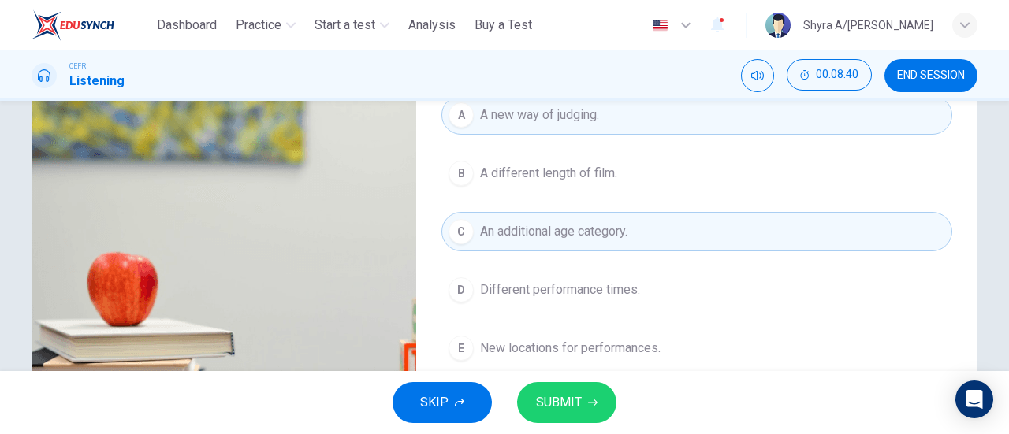
scroll to position [197, 0]
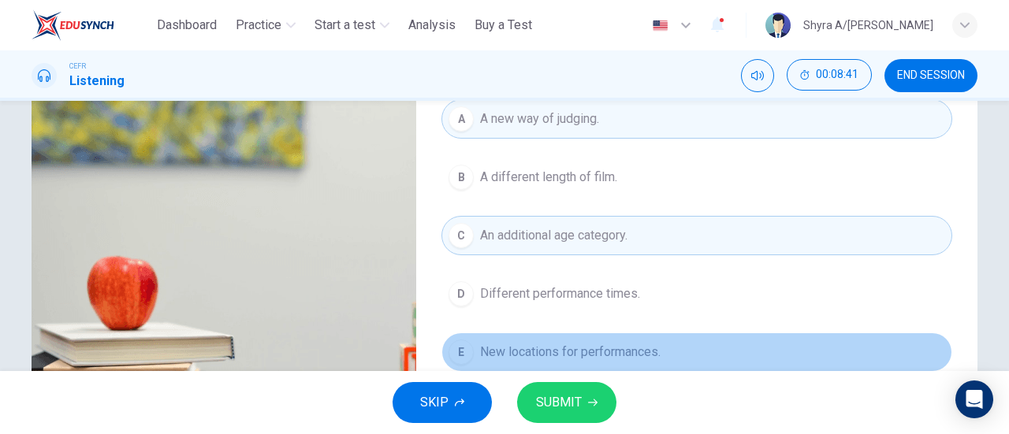
click at [579, 343] on span "New locations for performances." at bounding box center [570, 352] width 181 height 19
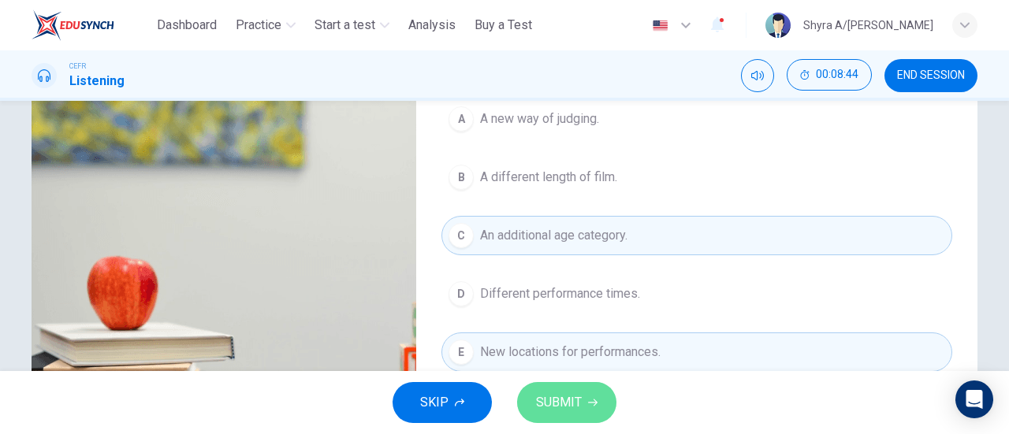
click at [546, 398] on span "SUBMIT" at bounding box center [559, 403] width 46 height 22
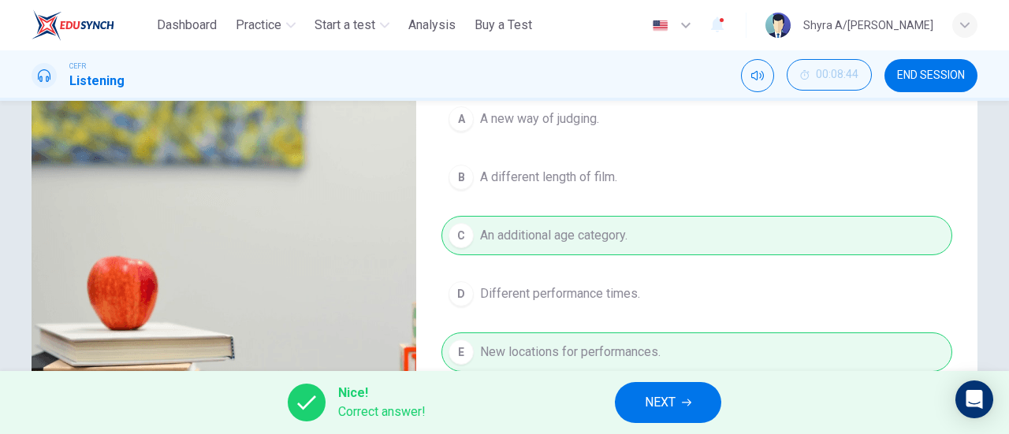
click at [681, 381] on div "Nice! Correct answer! NEXT" at bounding box center [504, 402] width 1009 height 63
click at [678, 388] on button "NEXT" at bounding box center [668, 402] width 106 height 41
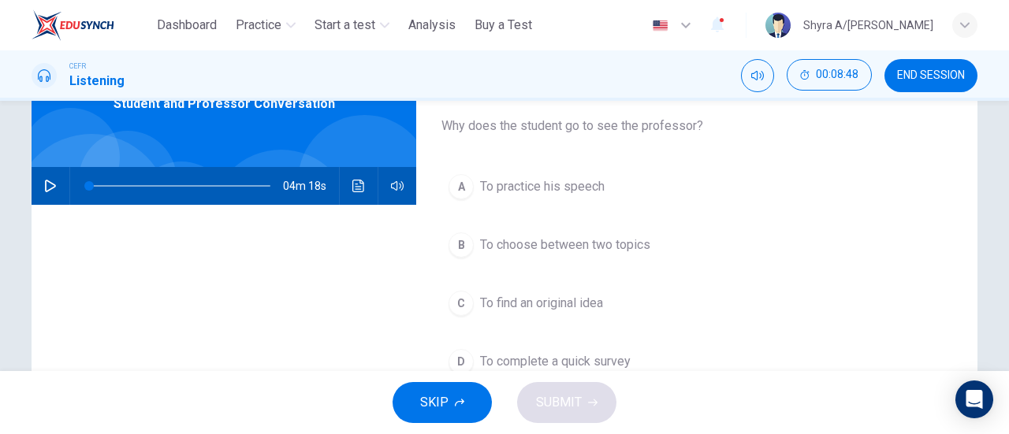
scroll to position [92, 0]
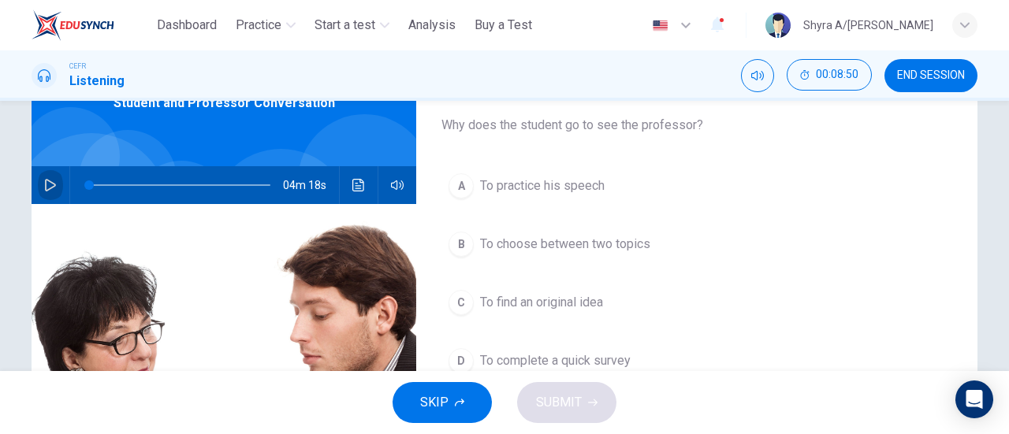
click at [47, 198] on button "button" at bounding box center [50, 185] width 25 height 38
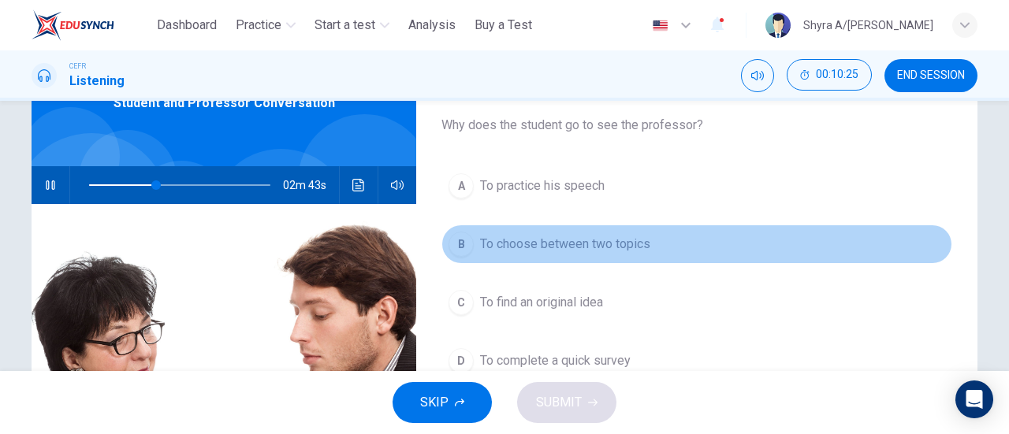
click at [532, 252] on span "To choose between two topics" at bounding box center [565, 244] width 170 height 19
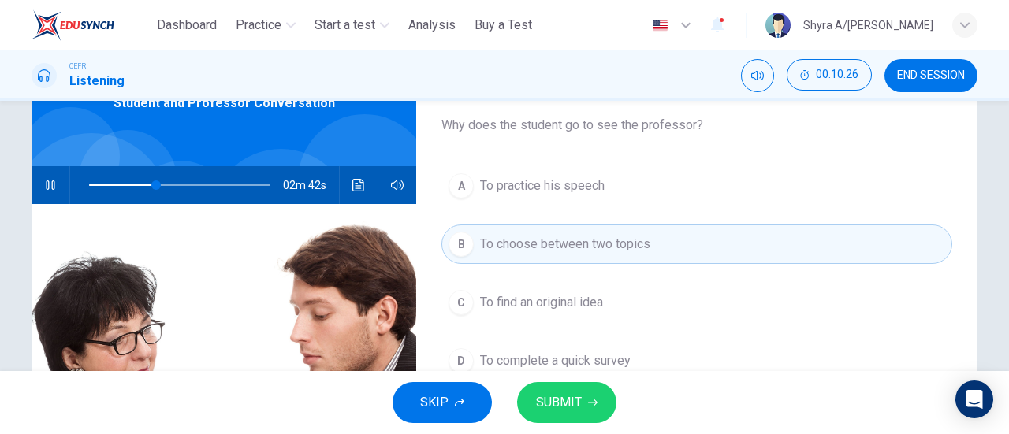
click at [555, 411] on span "SUBMIT" at bounding box center [559, 403] width 46 height 22
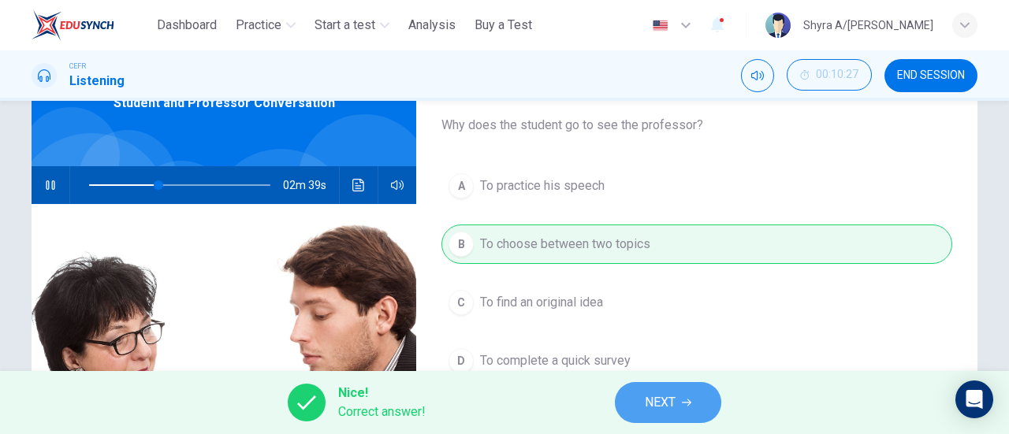
click at [651, 397] on span "NEXT" at bounding box center [660, 403] width 31 height 22
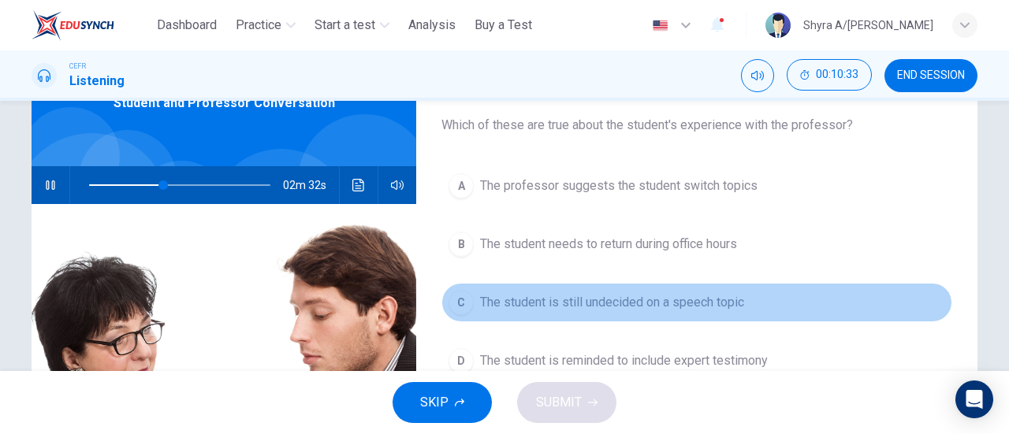
click at [686, 297] on span "The student is still undecided on a speech topic" at bounding box center [612, 302] width 264 height 19
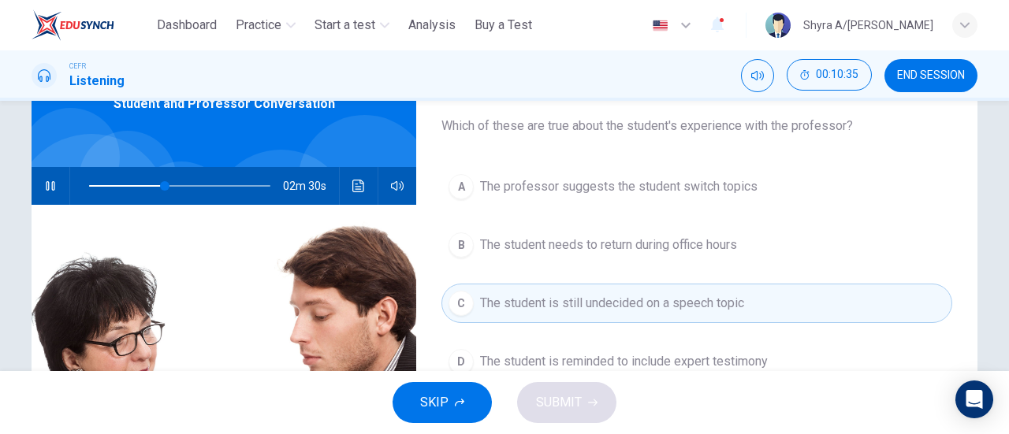
scroll to position [88, 0]
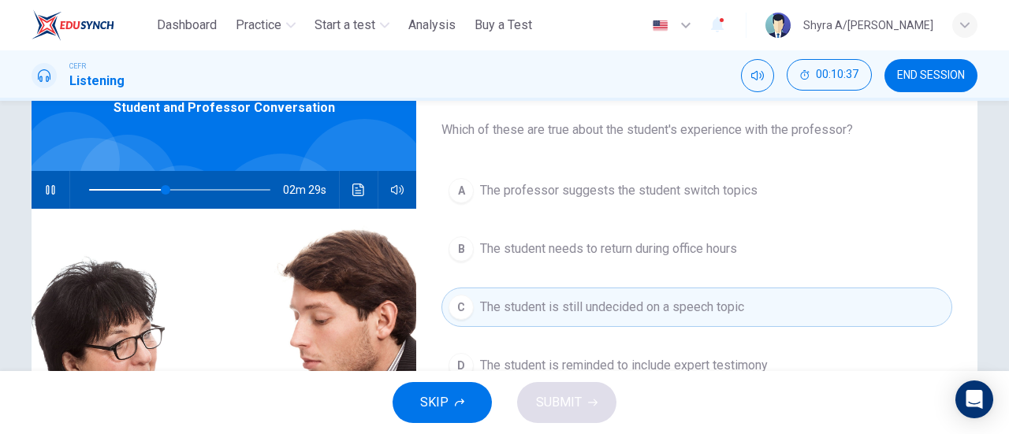
click at [683, 170] on div "Question 24 Which of these are true about the student's experience with the pro…" at bounding box center [696, 319] width 561 height 548
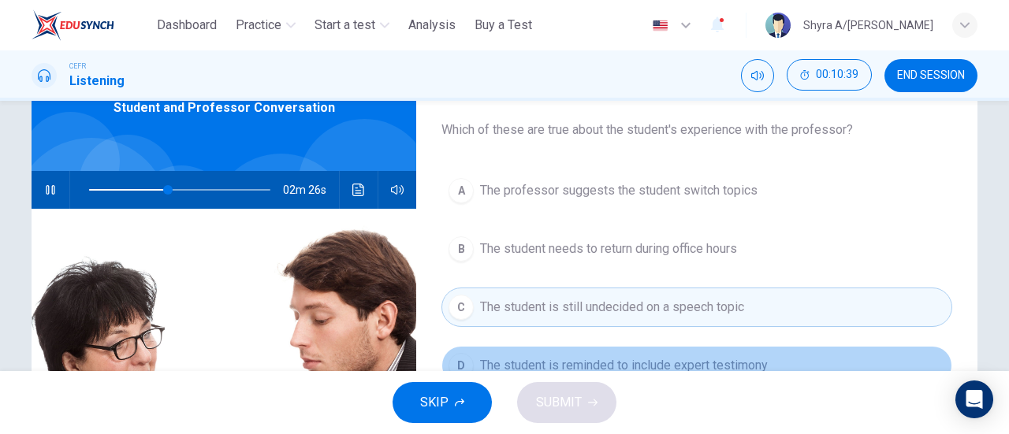
click at [625, 364] on span "The student is reminded to include expert testimony" at bounding box center [624, 365] width 288 height 19
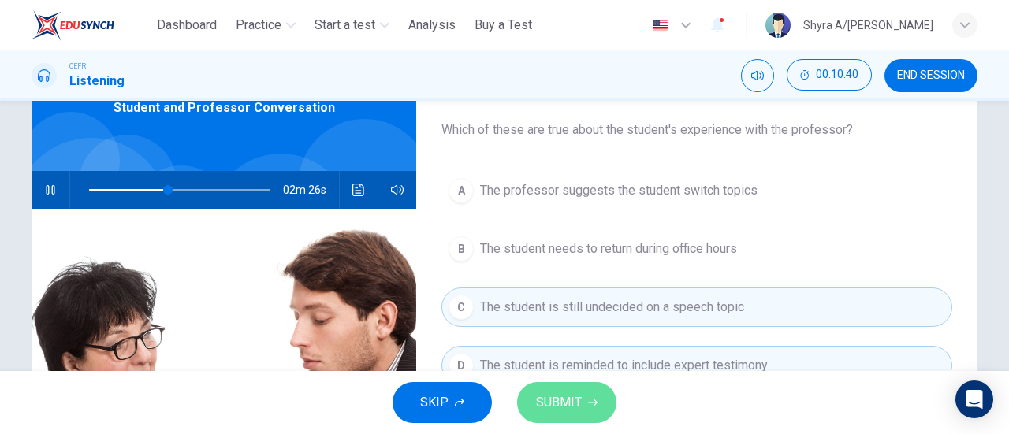
click at [575, 417] on button "SUBMIT" at bounding box center [566, 402] width 99 height 41
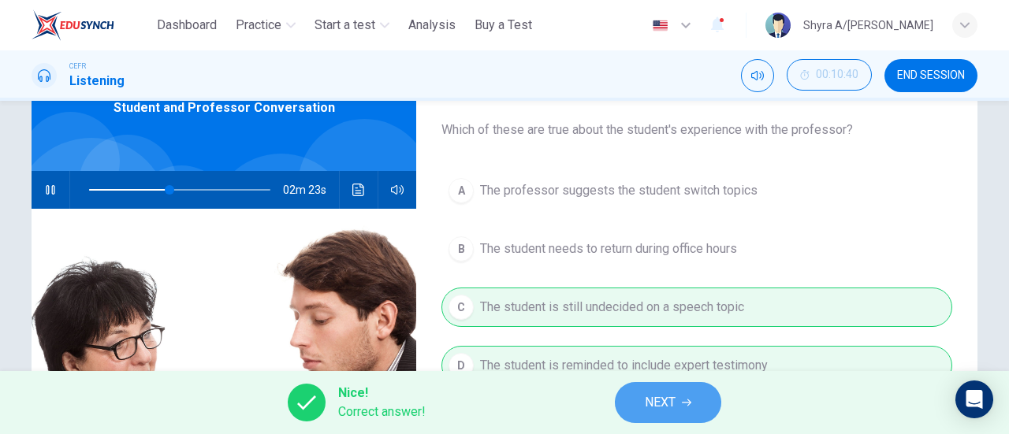
click at [654, 385] on button "NEXT" at bounding box center [668, 402] width 106 height 41
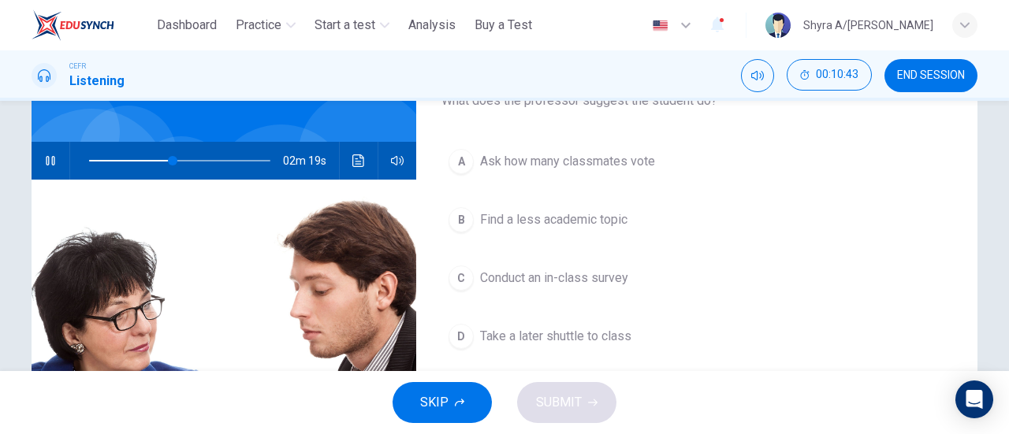
scroll to position [115, 0]
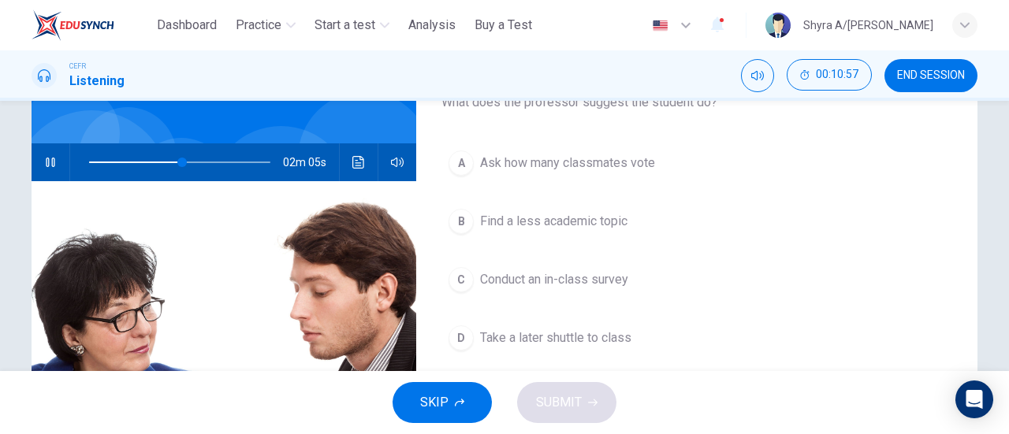
click at [603, 224] on span "Find a less academic topic" at bounding box center [553, 221] width 147 height 19
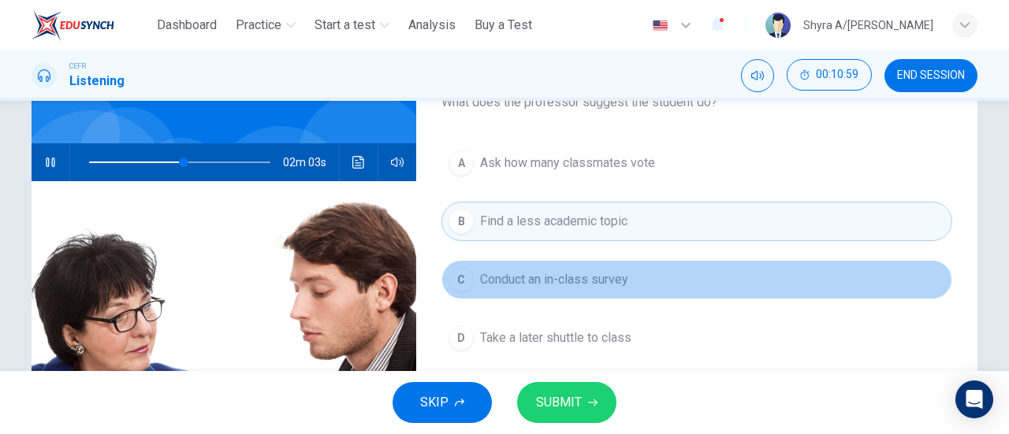
click at [557, 263] on button "C Conduct an in-class survey" at bounding box center [697, 279] width 511 height 39
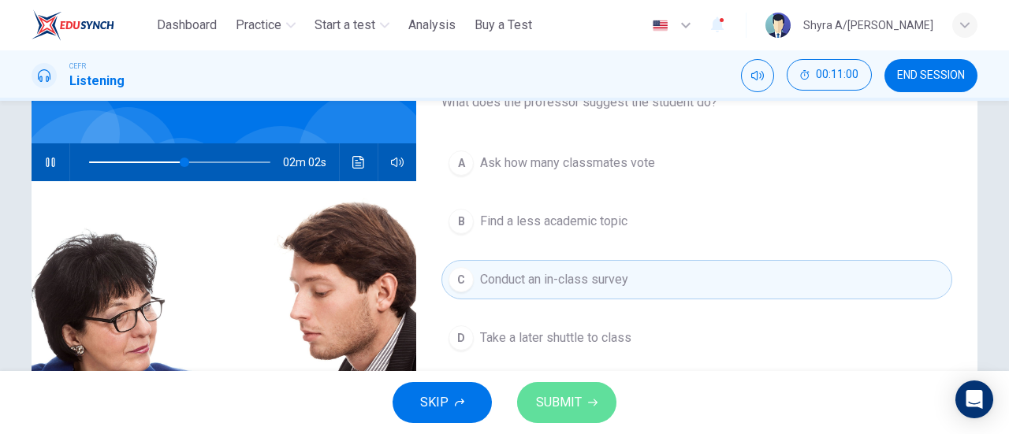
click at [541, 406] on span "SUBMIT" at bounding box center [559, 403] width 46 height 22
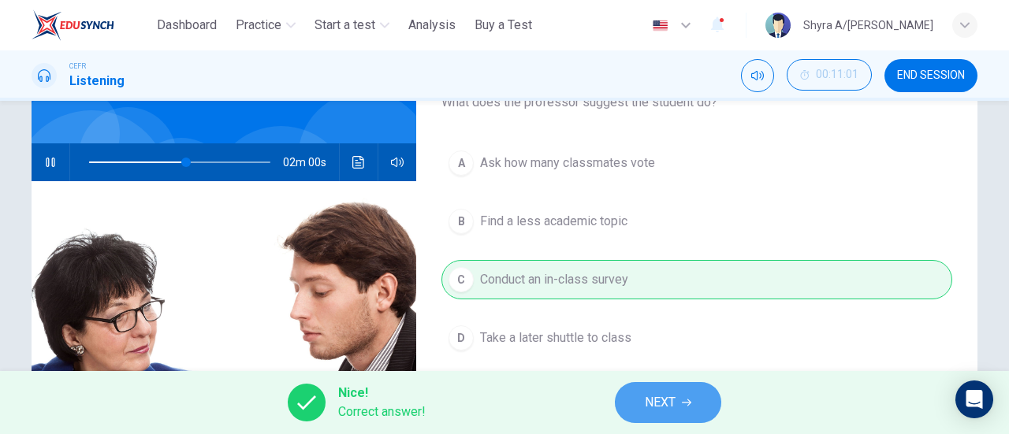
click at [658, 400] on span "NEXT" at bounding box center [660, 403] width 31 height 22
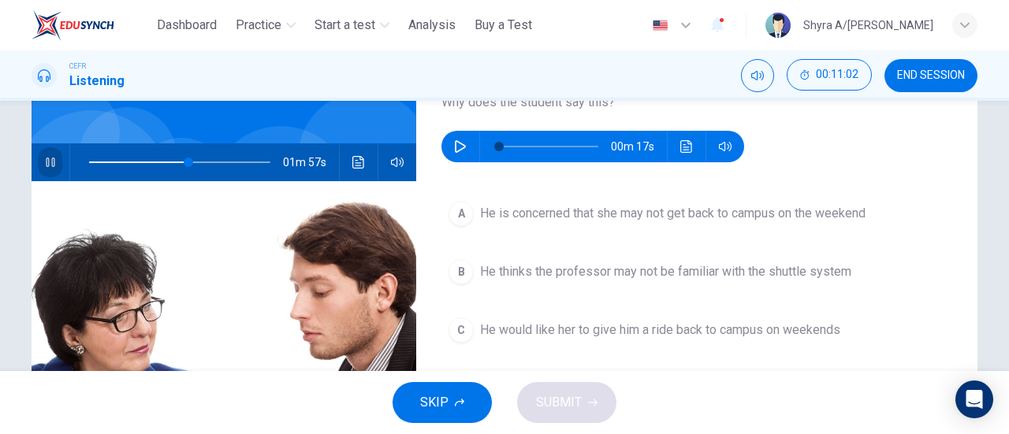
click at [54, 169] on button "button" at bounding box center [50, 163] width 25 height 38
type input "**"
click at [459, 132] on button "button" at bounding box center [460, 147] width 25 height 32
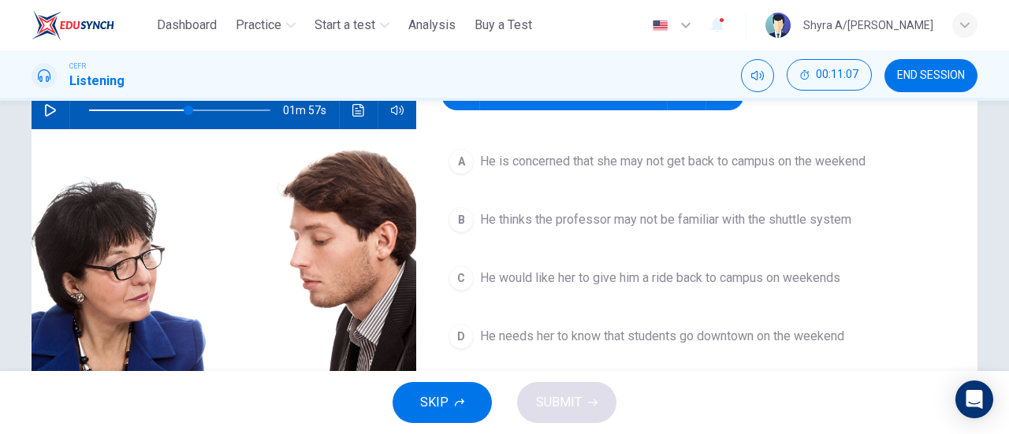
scroll to position [169, 0]
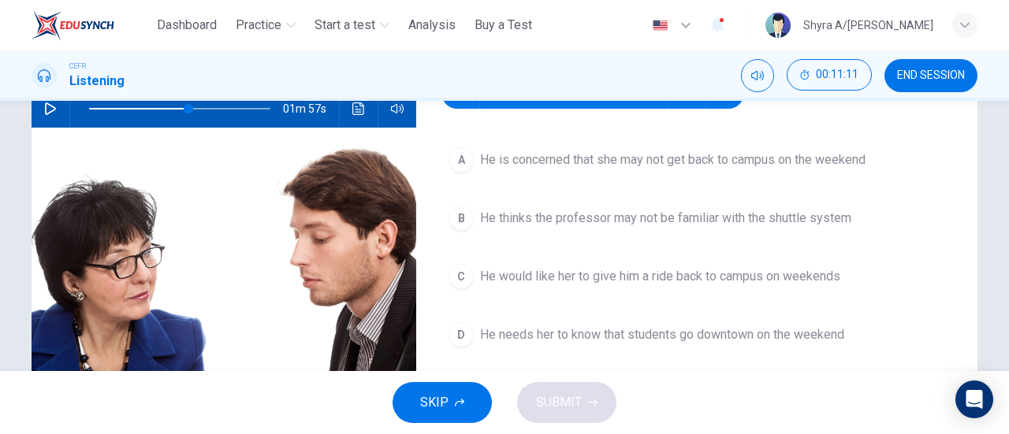
type input "**"
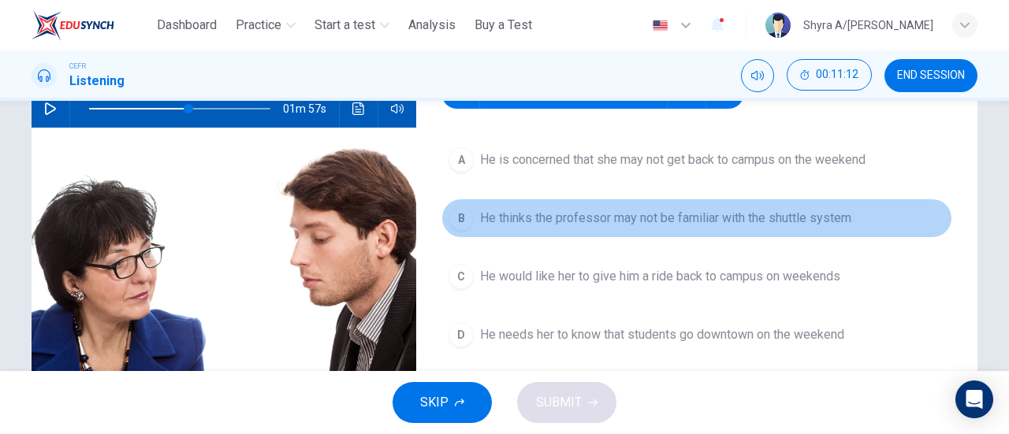
click at [765, 218] on span "He thinks the professor may not be familiar with the shuttle system" at bounding box center [665, 218] width 371 height 19
type input "**"
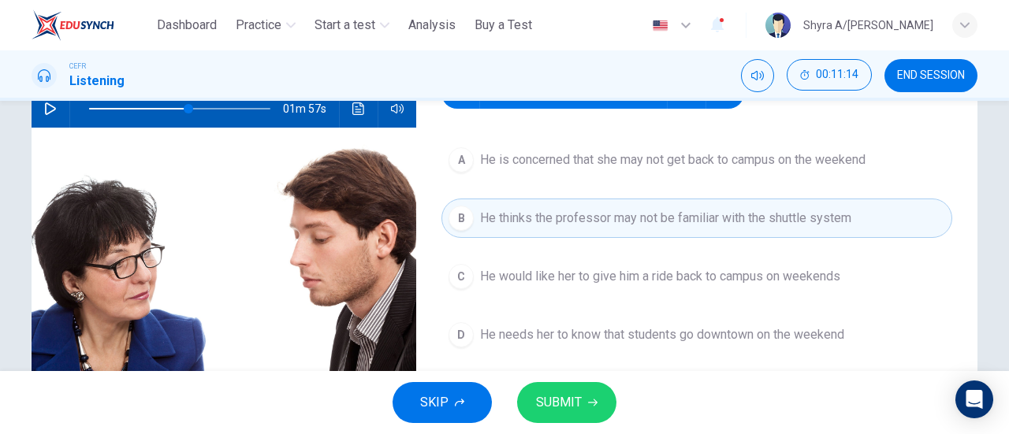
type input "**"
click at [591, 412] on button "SUBMIT" at bounding box center [566, 402] width 99 height 41
type input "**"
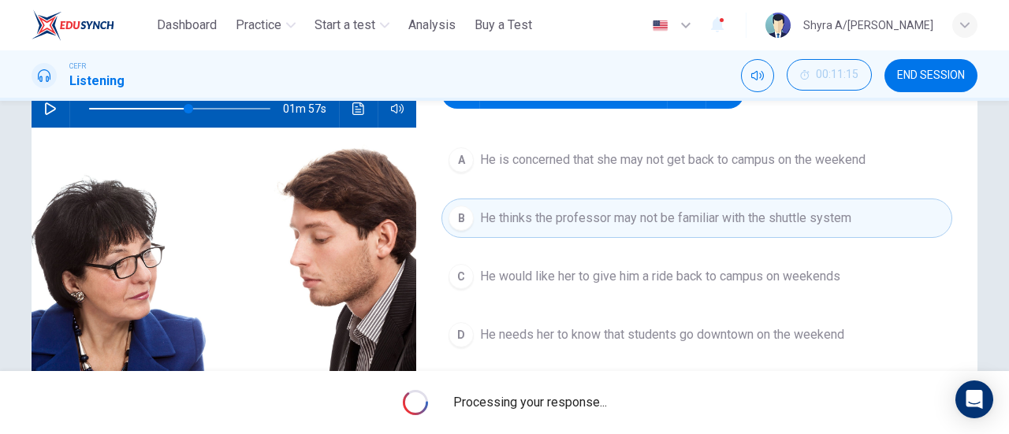
type input "**"
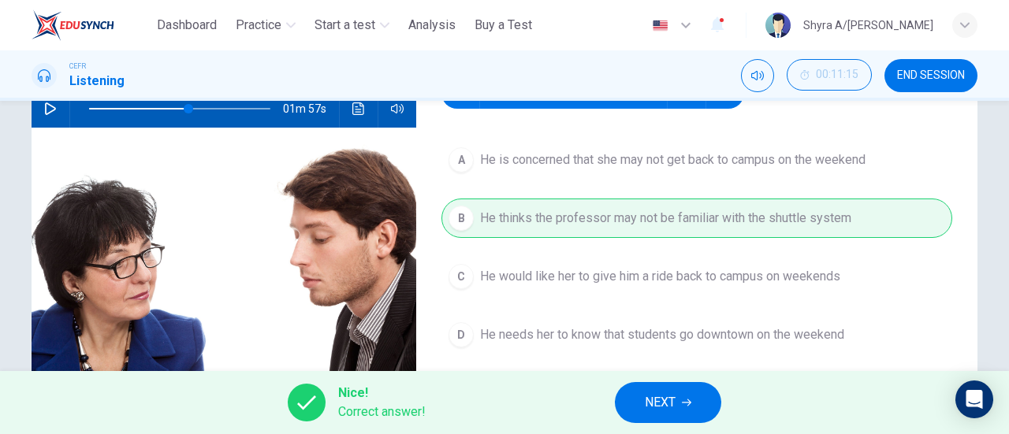
type input "**"
click at [640, 397] on button "NEXT" at bounding box center [668, 402] width 106 height 41
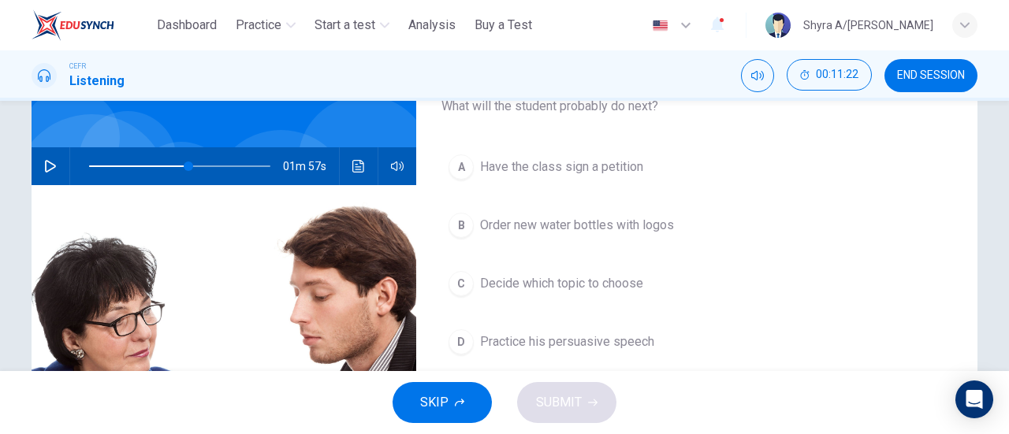
scroll to position [114, 0]
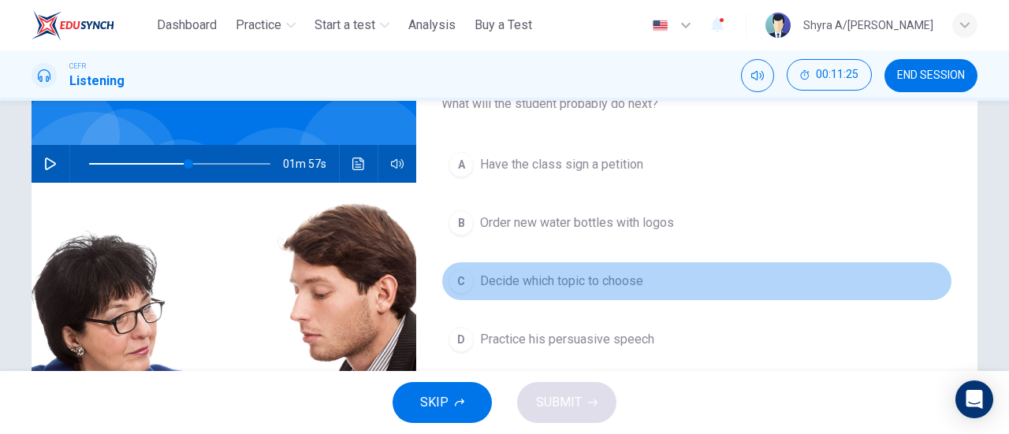
click at [565, 272] on span "Decide which topic to choose" at bounding box center [561, 281] width 163 height 19
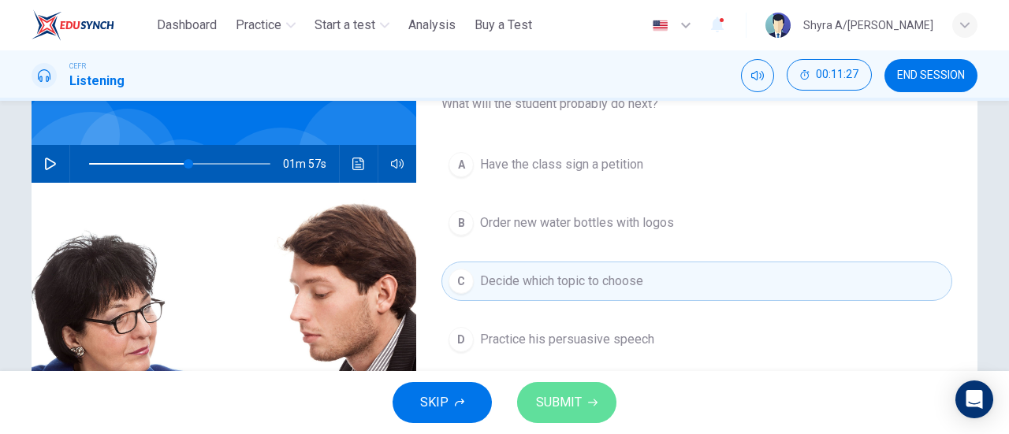
click at [548, 403] on span "SUBMIT" at bounding box center [559, 403] width 46 height 22
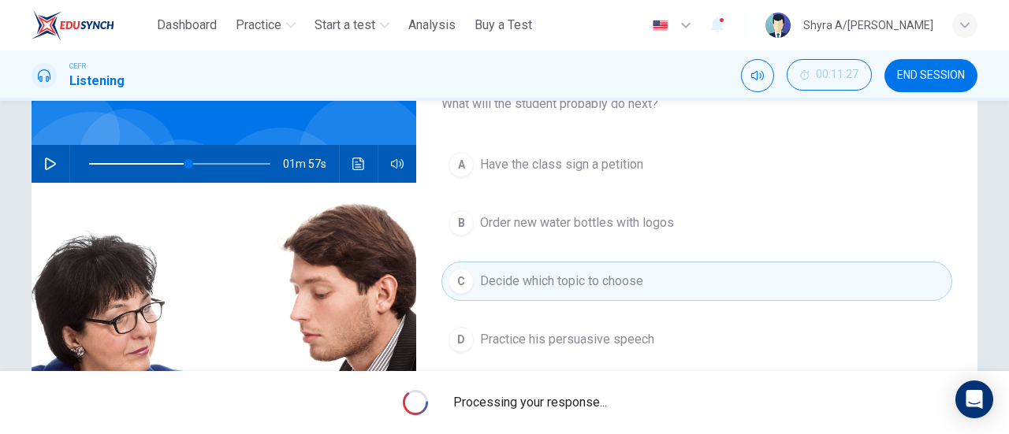
type input "**"
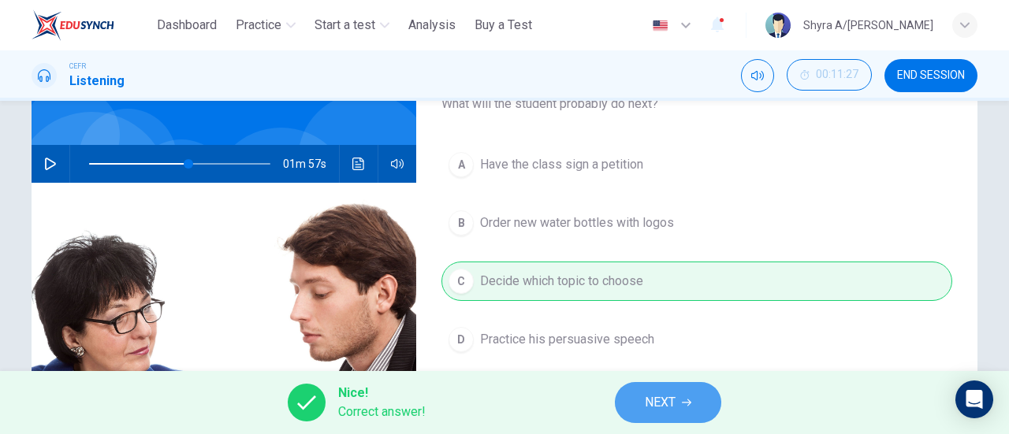
click at [647, 390] on button "NEXT" at bounding box center [668, 402] width 106 height 41
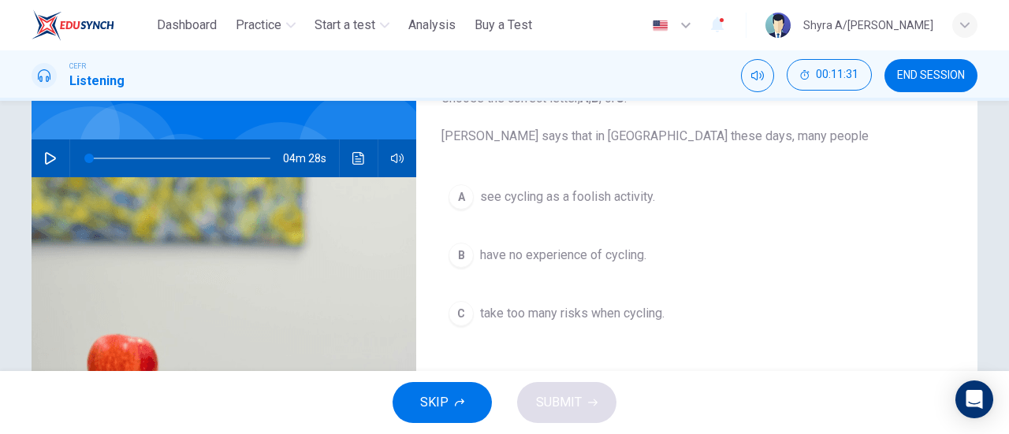
scroll to position [104, 0]
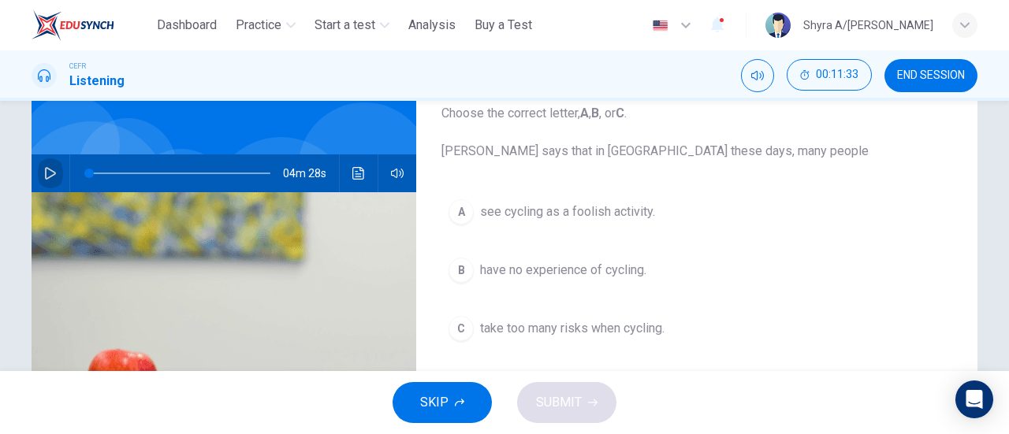
click at [53, 185] on button "button" at bounding box center [50, 174] width 25 height 38
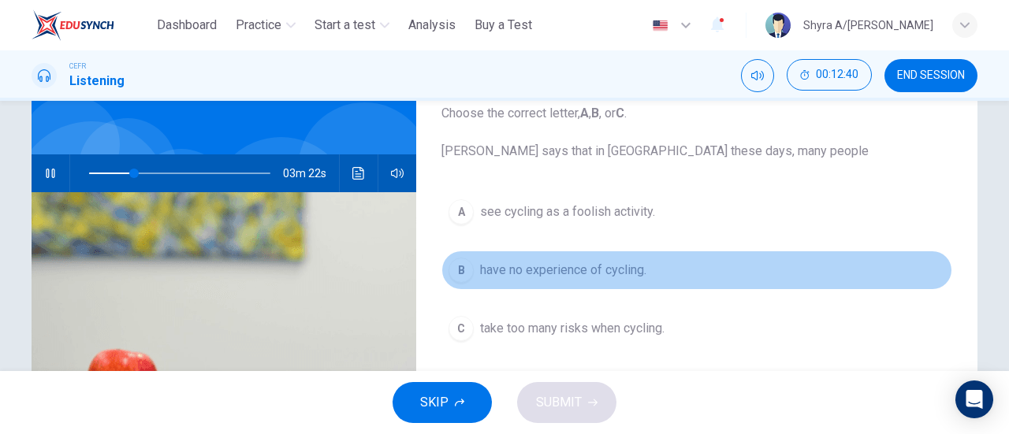
click at [560, 261] on span "have no experience of cycling." at bounding box center [563, 270] width 166 height 19
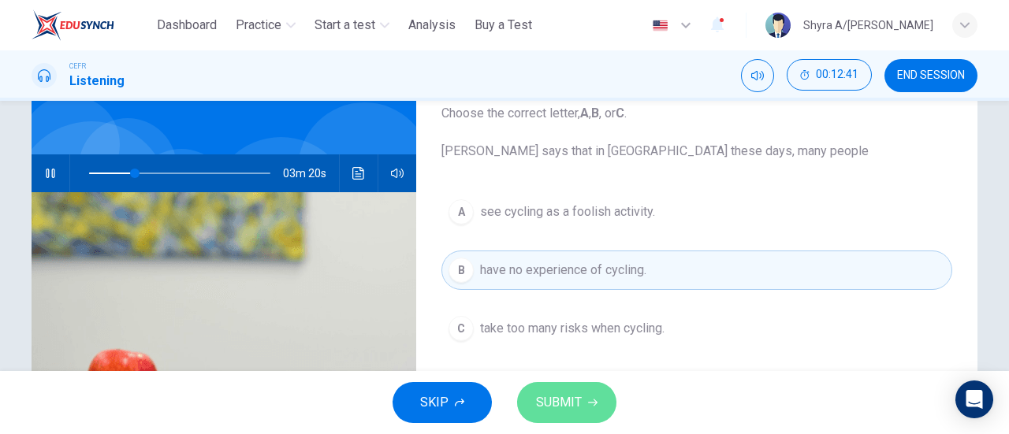
click at [567, 405] on span "SUBMIT" at bounding box center [559, 403] width 46 height 22
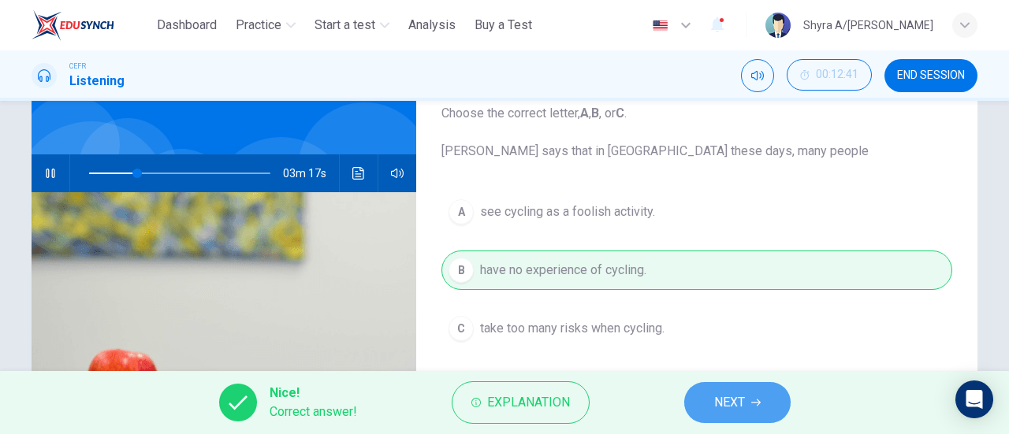
click at [725, 397] on span "NEXT" at bounding box center [729, 403] width 31 height 22
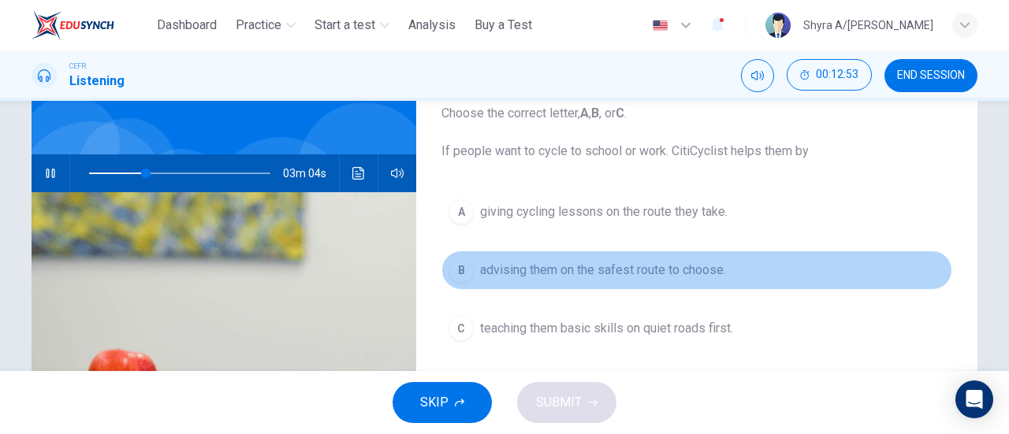
click at [702, 274] on span "advising them on the safest route to choose." at bounding box center [603, 270] width 246 height 19
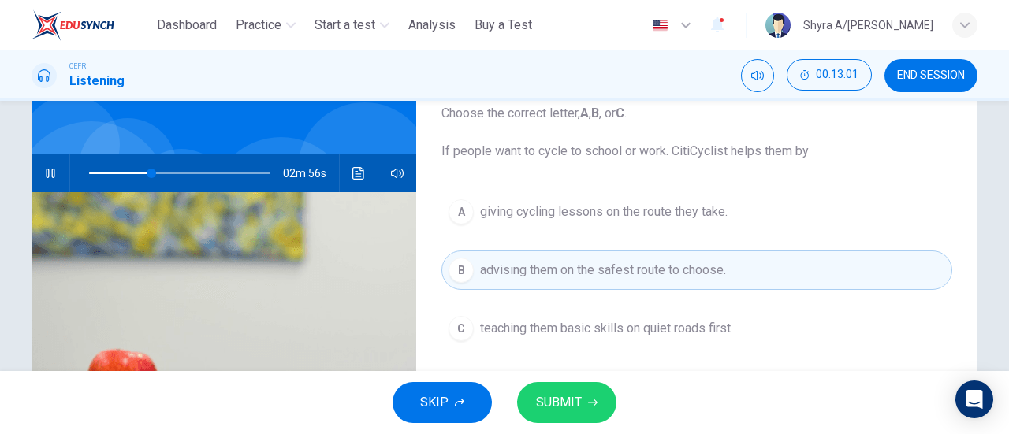
click at [621, 232] on div "A giving cycling lessons on the route they take. B advising them on the safest …" at bounding box center [697, 286] width 511 height 188
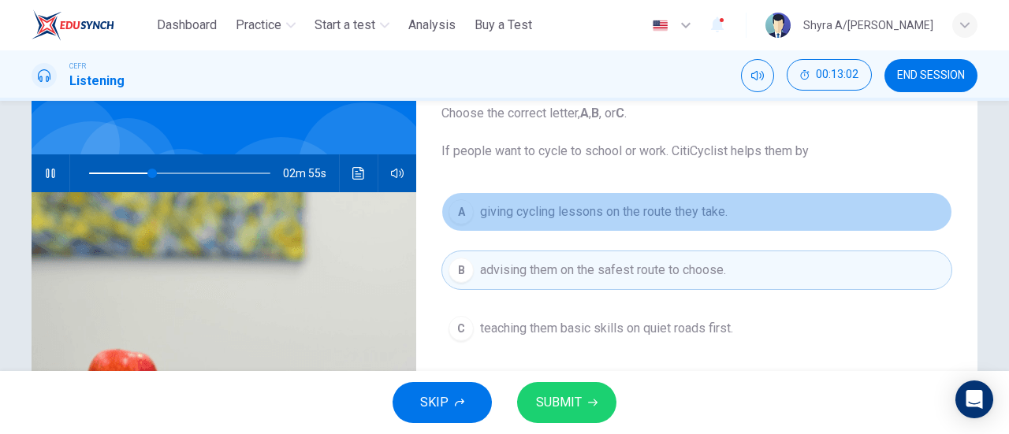
click at [621, 210] on span "giving cycling lessons on the route they take." at bounding box center [604, 212] width 248 height 19
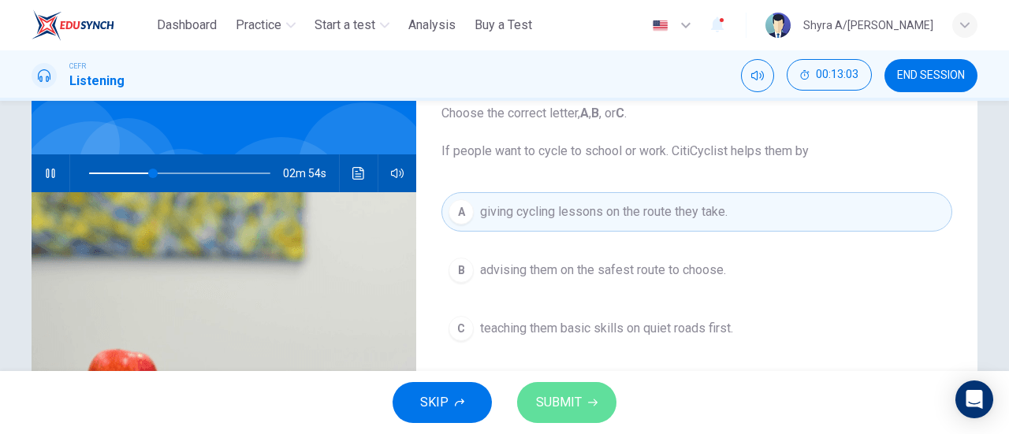
click at [566, 394] on span "SUBMIT" at bounding box center [559, 403] width 46 height 22
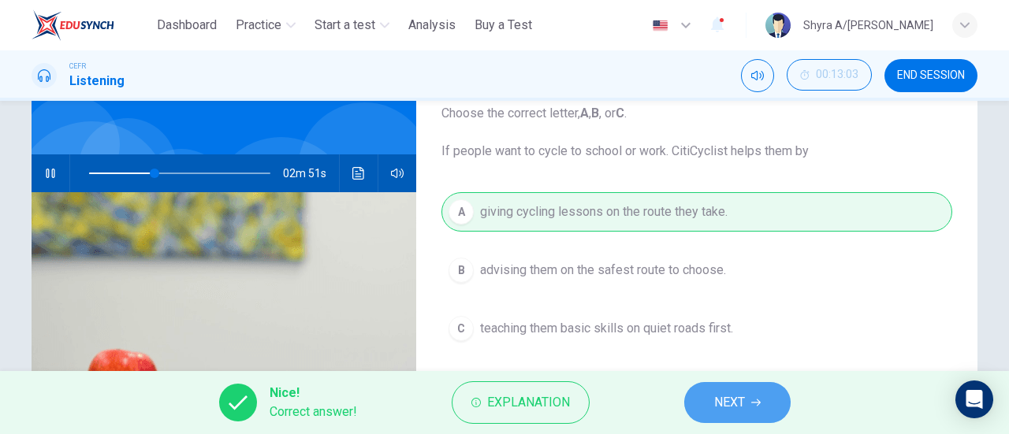
click at [718, 388] on button "NEXT" at bounding box center [737, 402] width 106 height 41
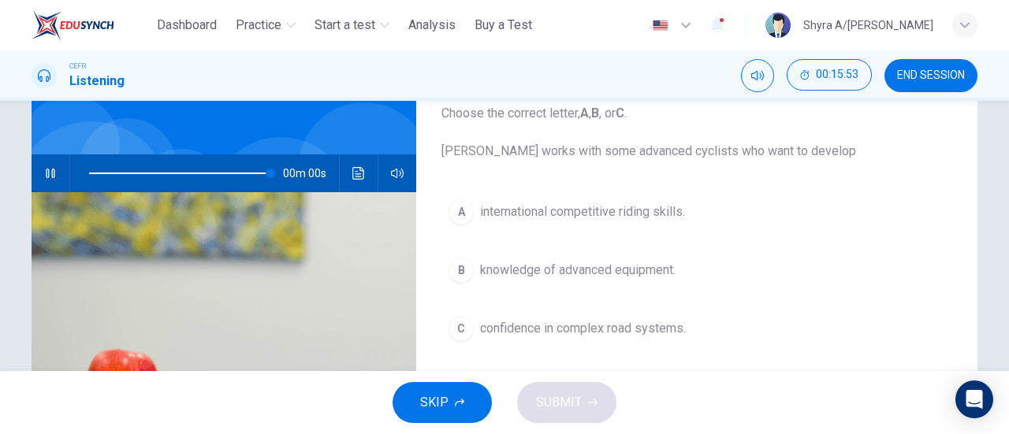
type input "*"
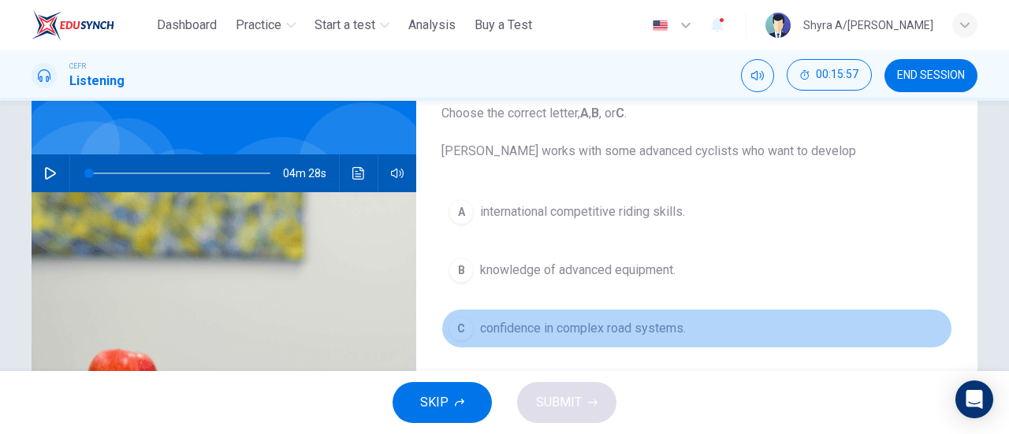
click at [617, 319] on span "confidence in complex road systems." at bounding box center [583, 328] width 206 height 19
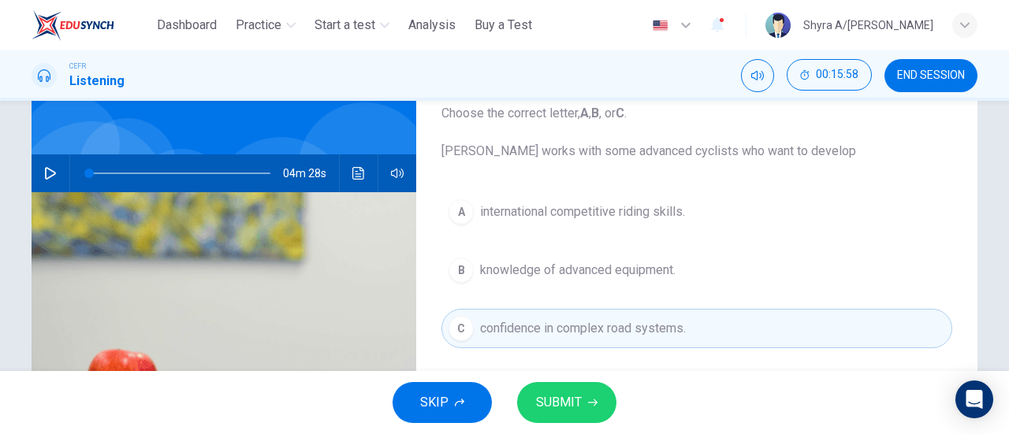
click at [568, 398] on span "SUBMIT" at bounding box center [559, 403] width 46 height 22
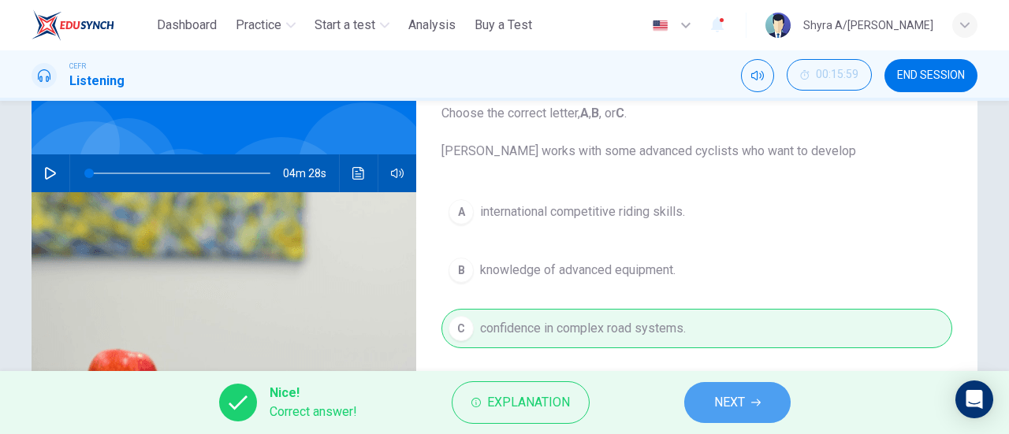
click at [724, 403] on span "NEXT" at bounding box center [729, 403] width 31 height 22
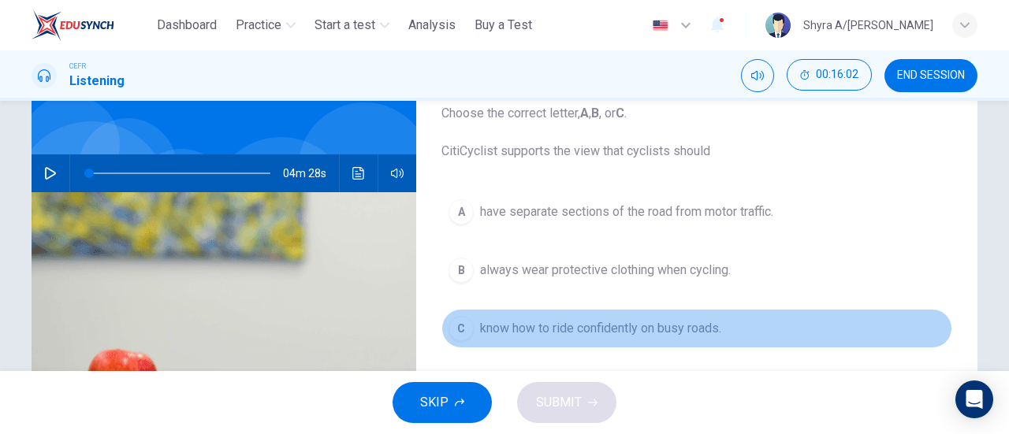
click at [644, 315] on button "C know how to ride confidently on busy roads." at bounding box center [697, 328] width 511 height 39
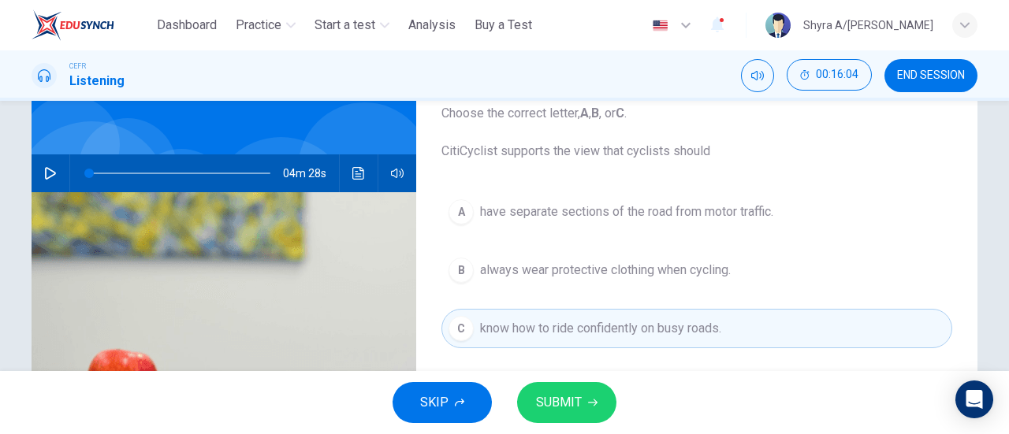
click at [549, 397] on span "SUBMIT" at bounding box center [559, 403] width 46 height 22
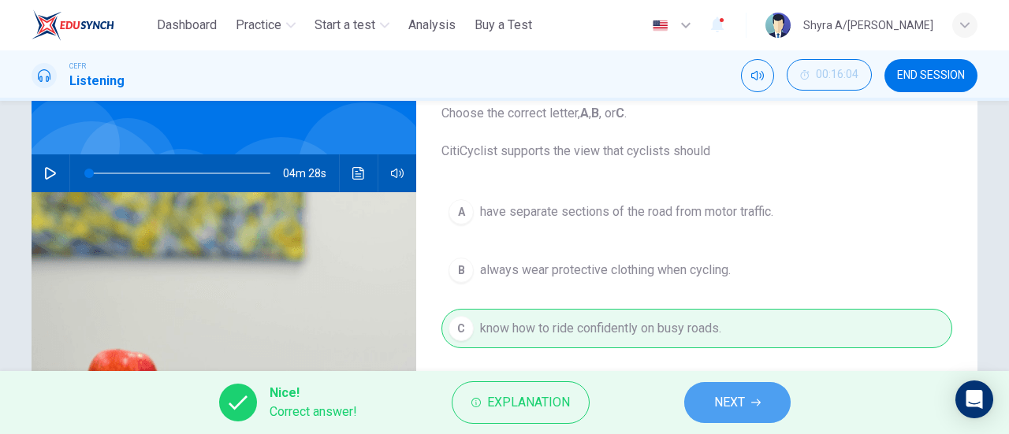
click at [719, 392] on span "NEXT" at bounding box center [729, 403] width 31 height 22
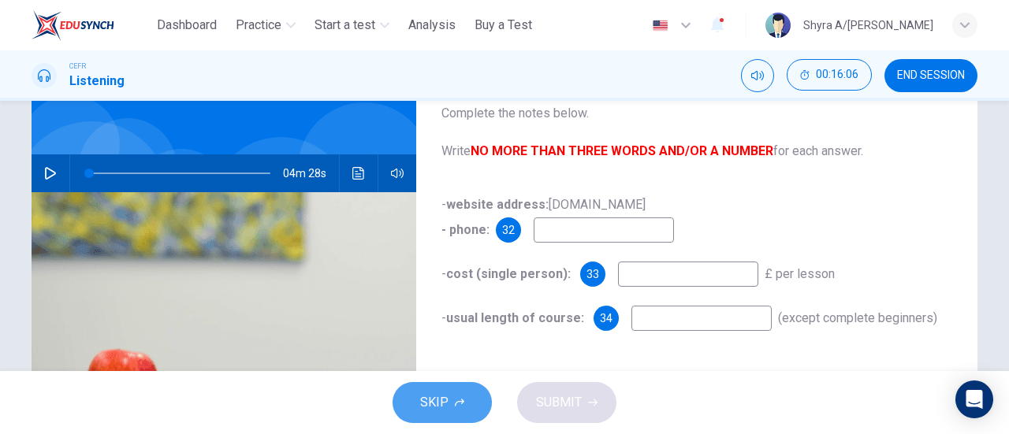
click at [449, 397] on button "SKIP" at bounding box center [442, 402] width 99 height 41
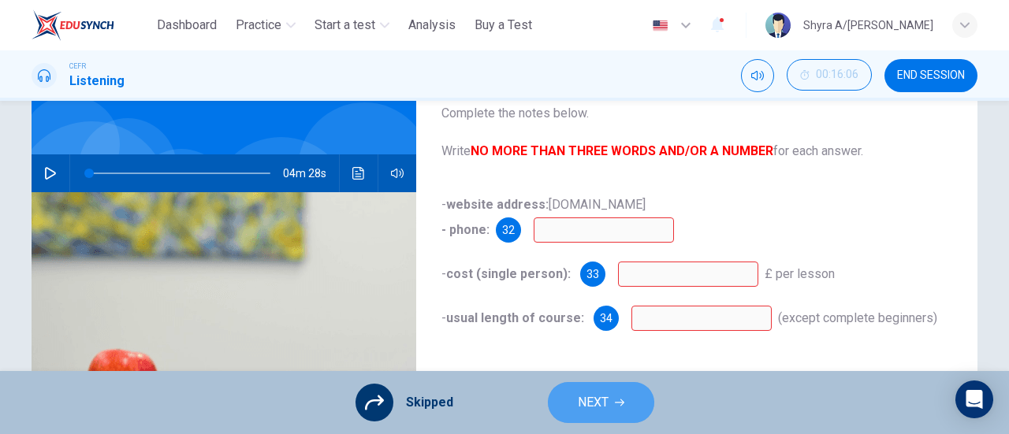
click at [616, 390] on button "NEXT" at bounding box center [601, 402] width 106 height 41
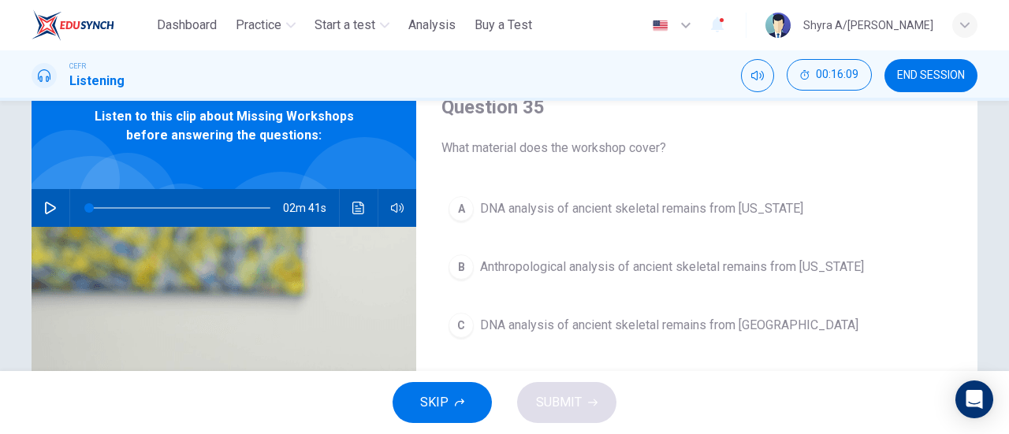
scroll to position [76, 0]
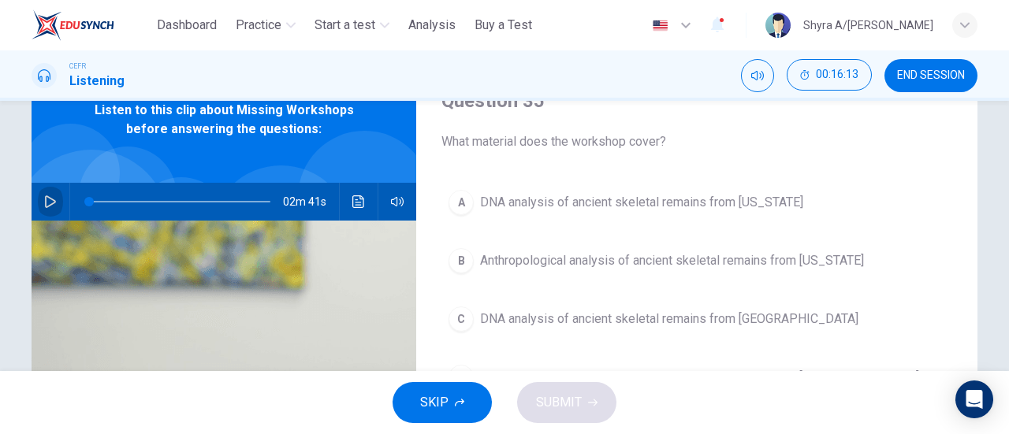
click at [38, 197] on button "button" at bounding box center [50, 202] width 25 height 38
type input "*"
click at [947, 73] on span "END SESSION" at bounding box center [931, 75] width 68 height 13
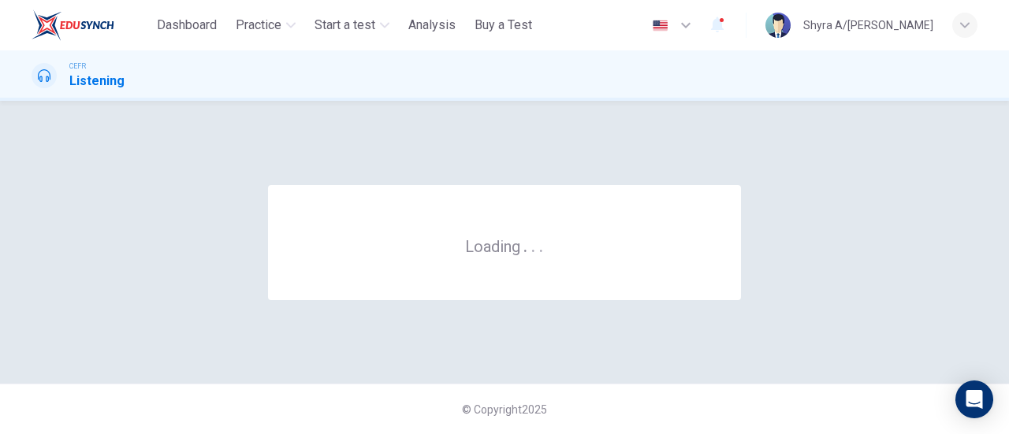
scroll to position [0, 0]
